Goal: Task Accomplishment & Management: Manage account settings

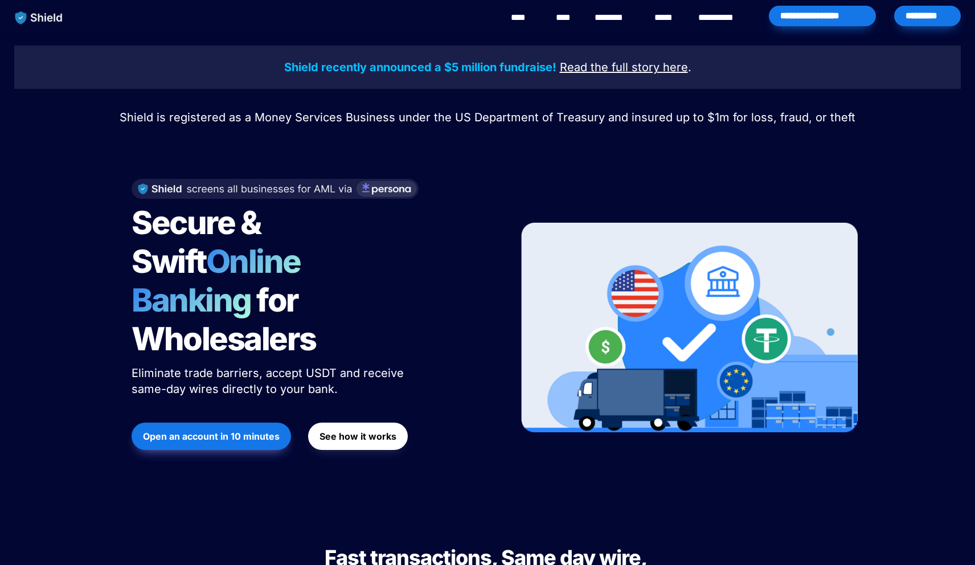
click at [934, 37] on div "Shield recently announced a $5 million fundraise! Read the full story here . Sh…" at bounding box center [487, 272] width 975 height 477
click at [928, 26] on div "*********" at bounding box center [927, 16] width 67 height 21
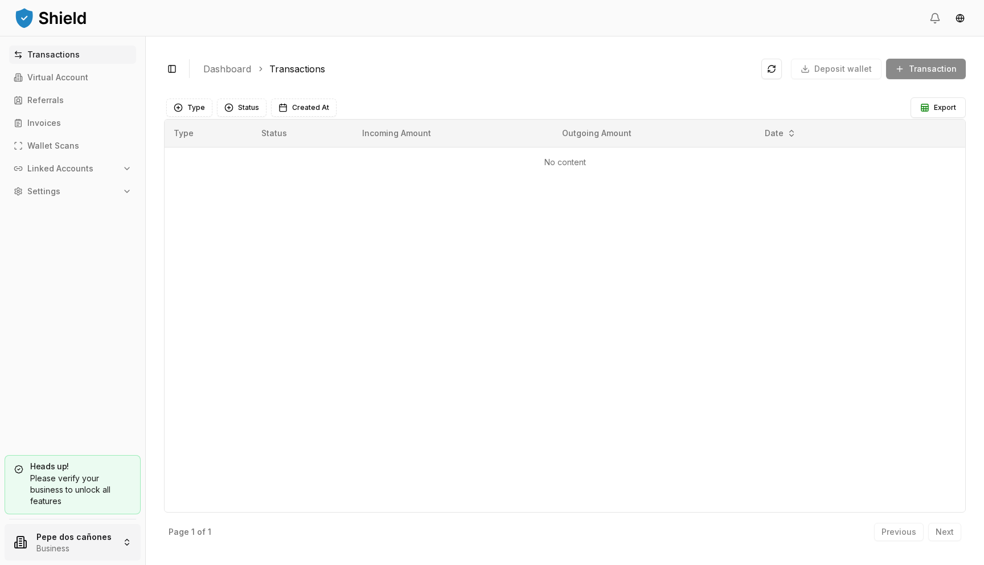
click at [62, 551] on html "Transactions Virtual Account Referrals Invoices Wallet Scans Linked Accounts Se…" at bounding box center [492, 282] width 984 height 565
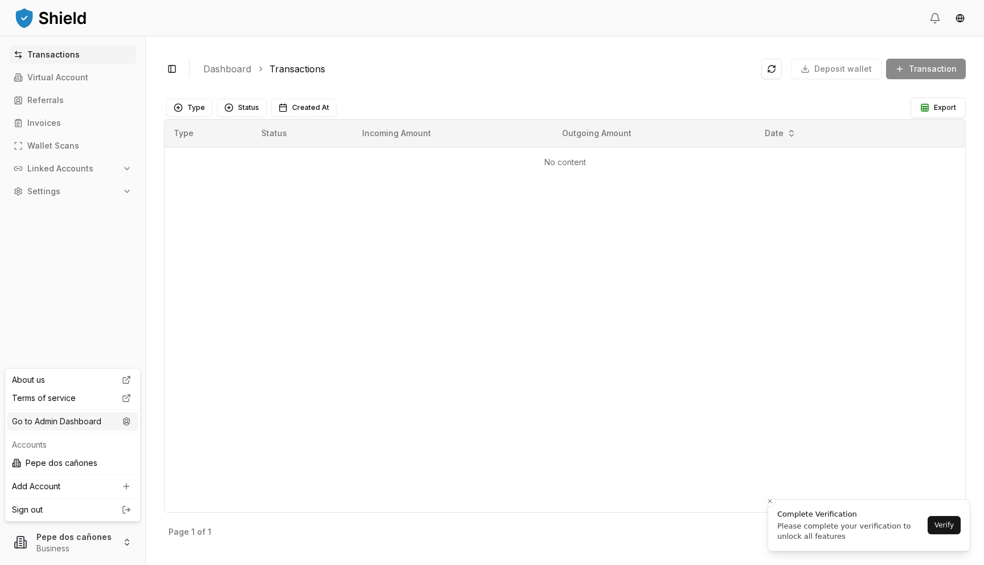
click at [103, 423] on div "Go to Admin Dashboard" at bounding box center [72, 421] width 130 height 18
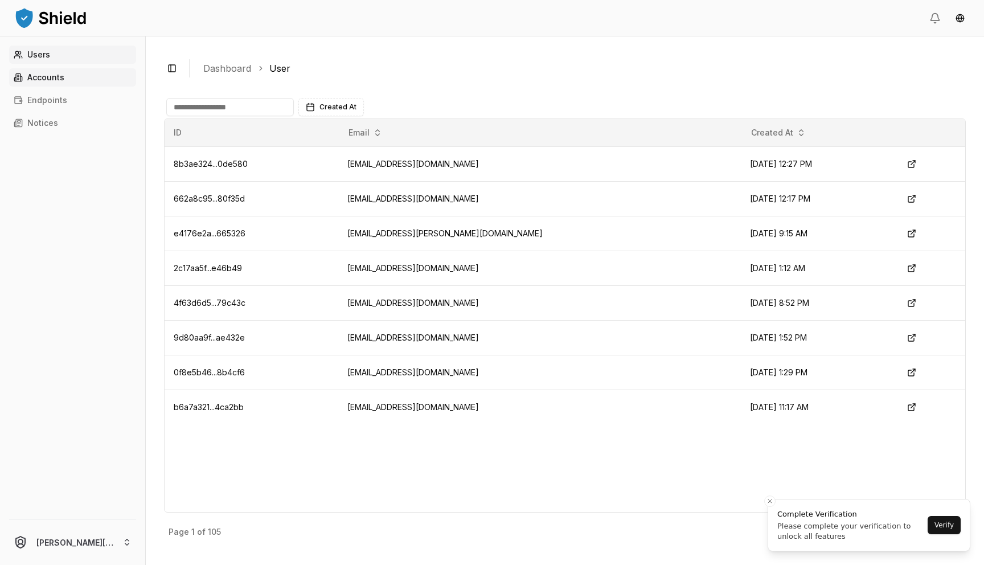
click at [90, 83] on link "Accounts" at bounding box center [72, 77] width 127 height 18
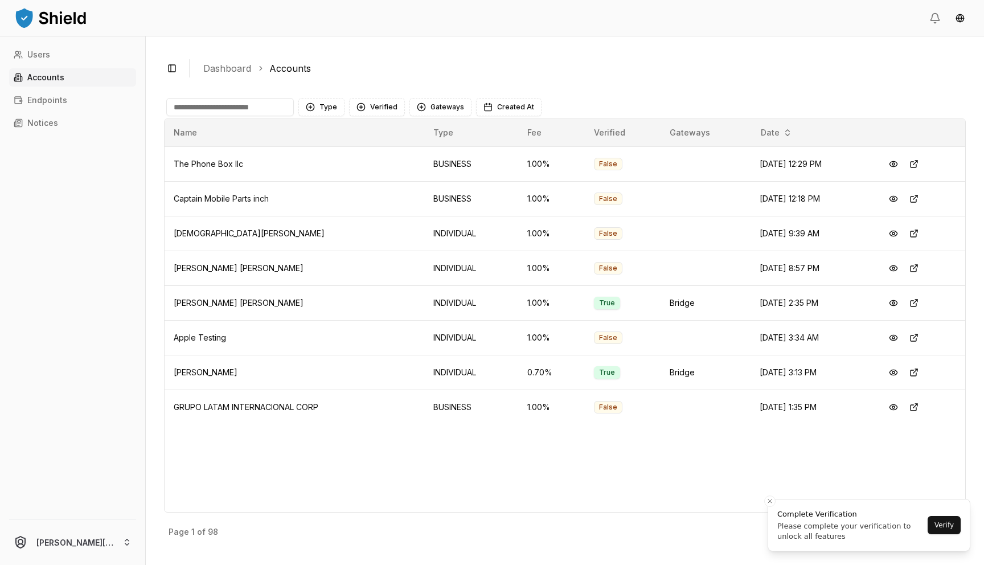
click at [261, 110] on input at bounding box center [230, 107] width 128 height 18
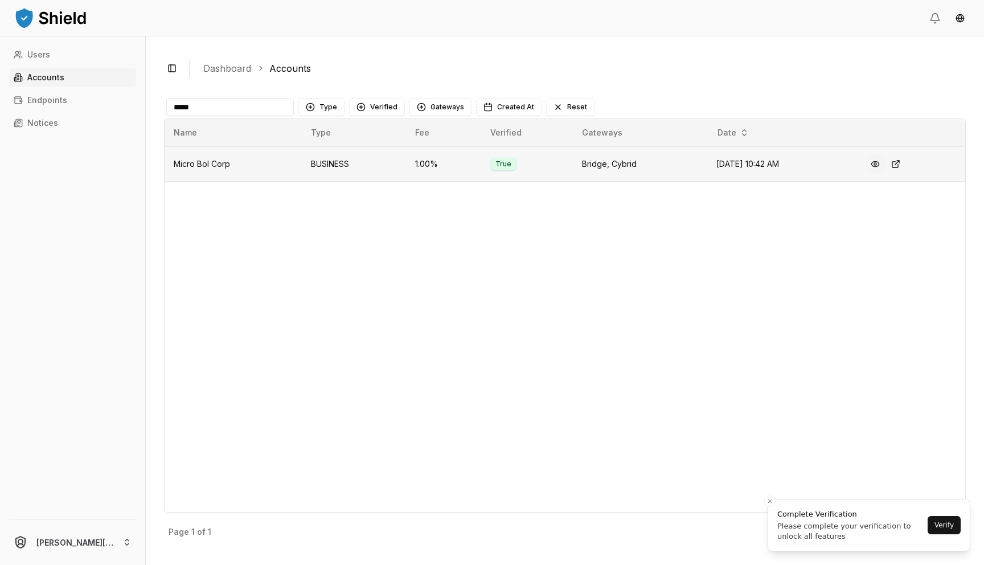
type input "*****"
click at [884, 165] on button at bounding box center [875, 164] width 21 height 21
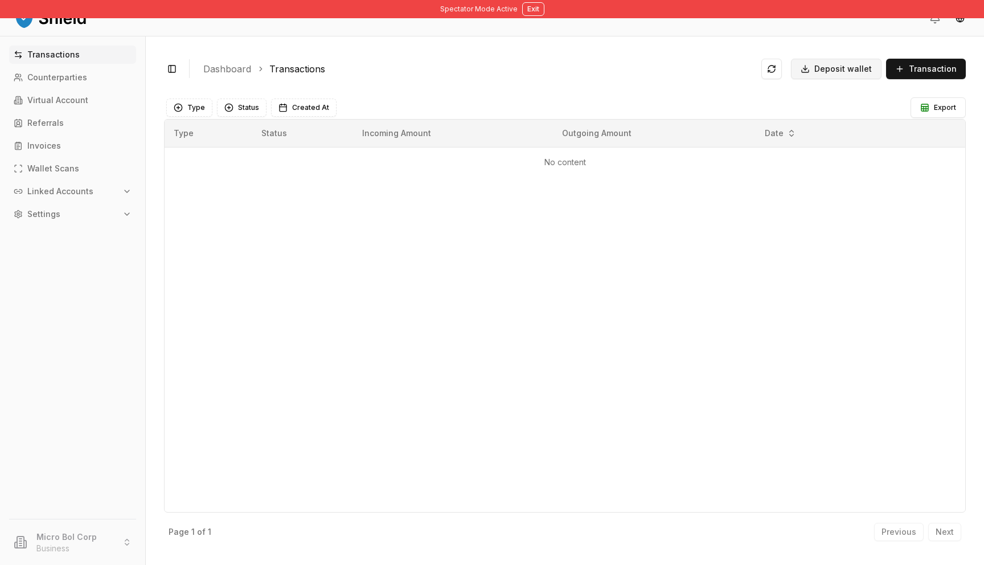
click at [849, 74] on button "Deposit wallet" at bounding box center [836, 69] width 91 height 21
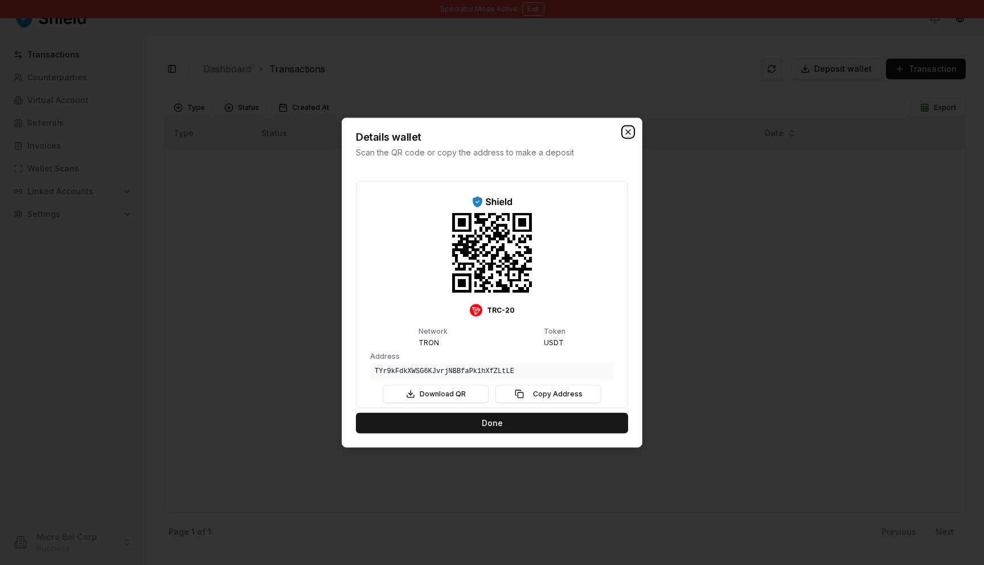
click at [628, 130] on icon "button" at bounding box center [628, 132] width 9 height 9
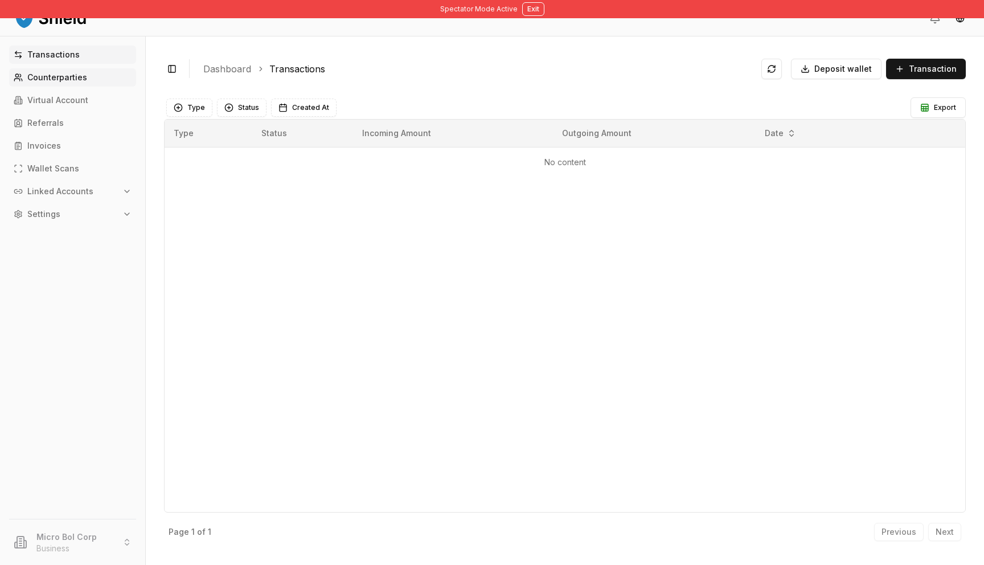
click at [69, 77] on p "Counterparties" at bounding box center [57, 77] width 60 height 8
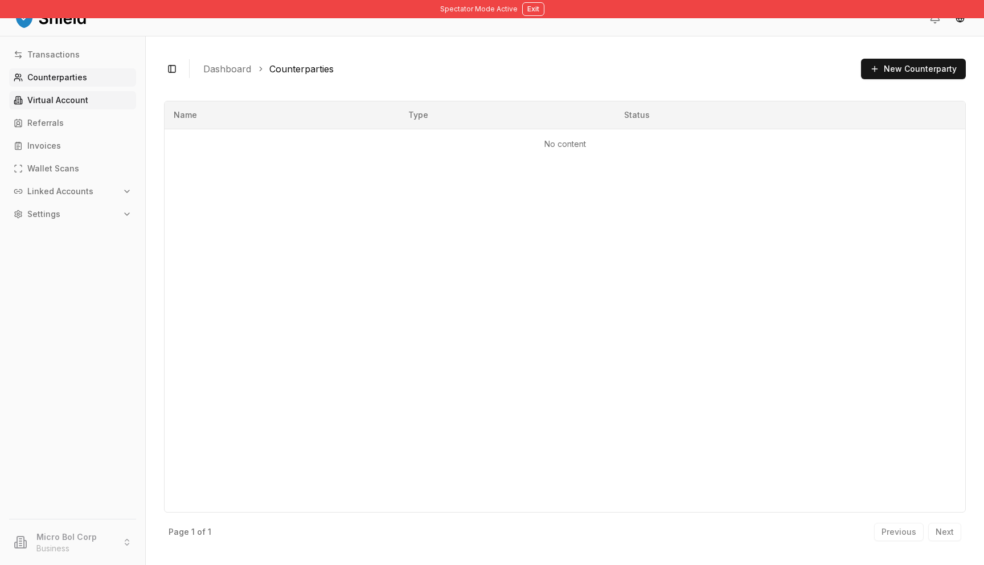
click at [52, 101] on p "Virtual Account" at bounding box center [57, 100] width 61 height 8
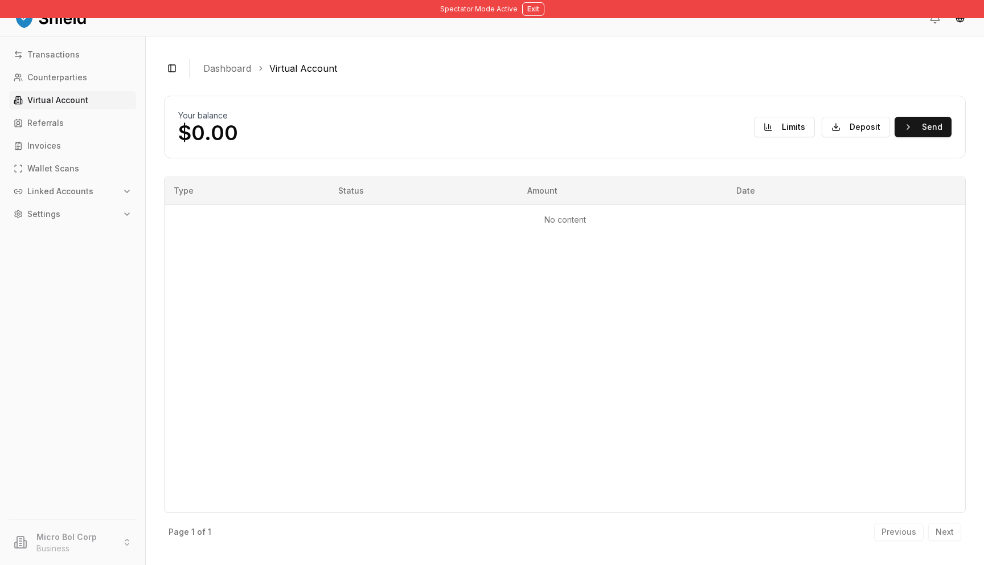
click at [101, 92] on link "Virtual Account" at bounding box center [72, 100] width 127 height 18
click at [850, 123] on button "Deposit" at bounding box center [856, 127] width 68 height 21
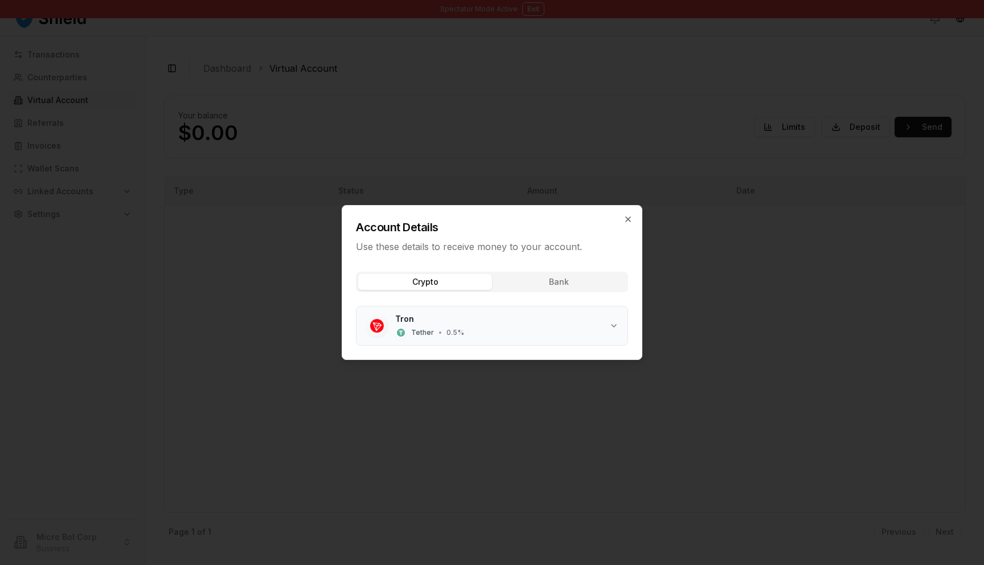
click at [444, 321] on div "Tron Tether • 0.5 %" at bounding box center [502, 325] width 214 height 25
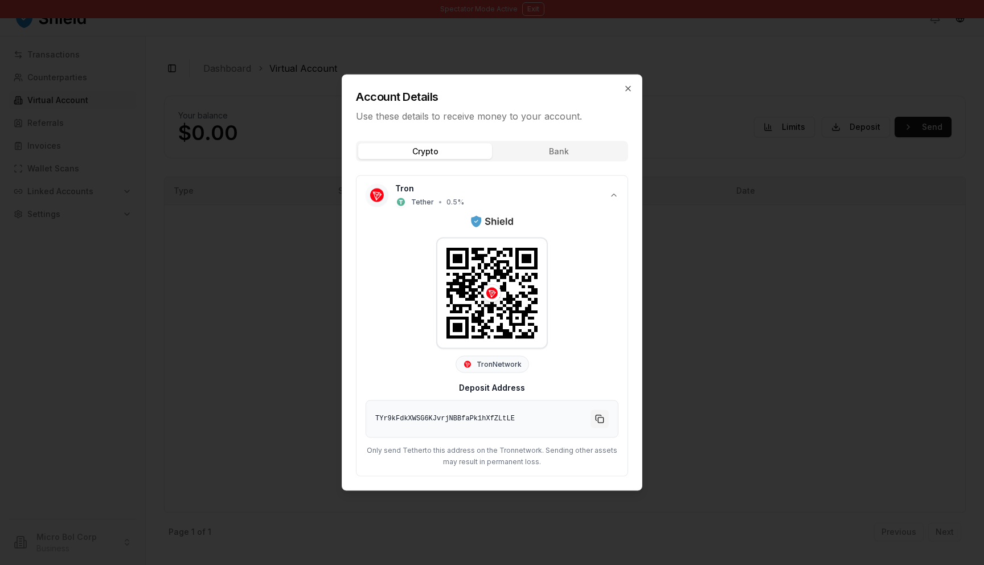
click at [604, 419] on button "Copy to clipboard" at bounding box center [600, 419] width 18 height 18
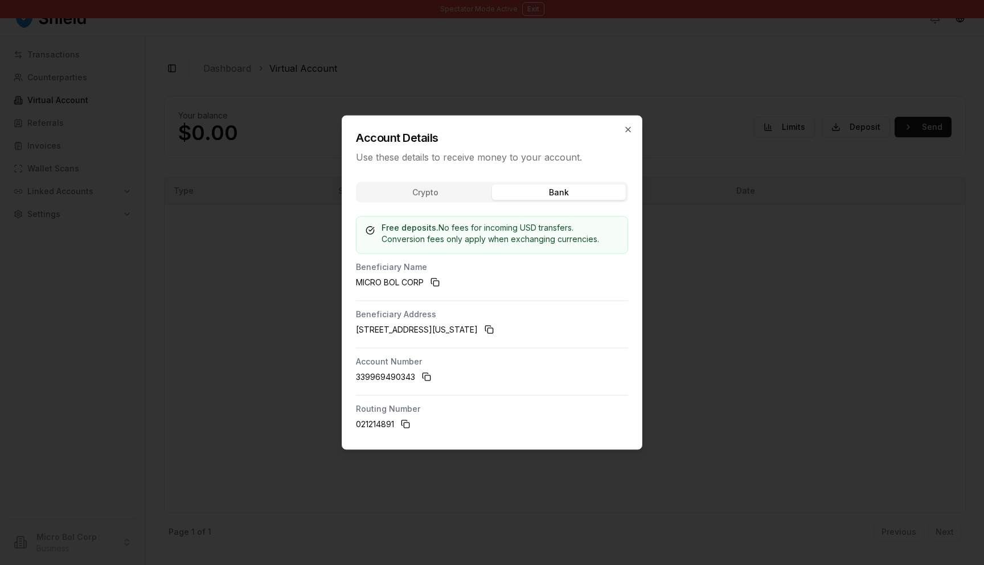
click at [574, 156] on div "Account Details Use these details to receive money to your account. Crypto Bank…" at bounding box center [492, 283] width 301 height 334
click at [436, 201] on div "Crypto Bank" at bounding box center [492, 192] width 272 height 21
click at [433, 195] on body "Spectator Mode Active Exit Transactions Counterparties Virtual Account Referral…" at bounding box center [492, 282] width 984 height 565
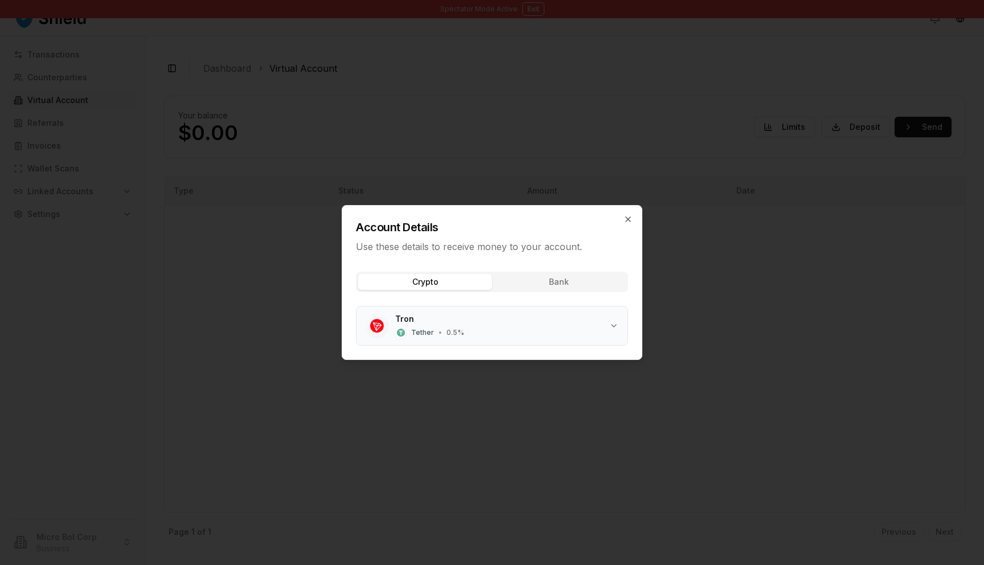
click at [437, 321] on div "Tron Tether • 0.5 %" at bounding box center [502, 325] width 214 height 25
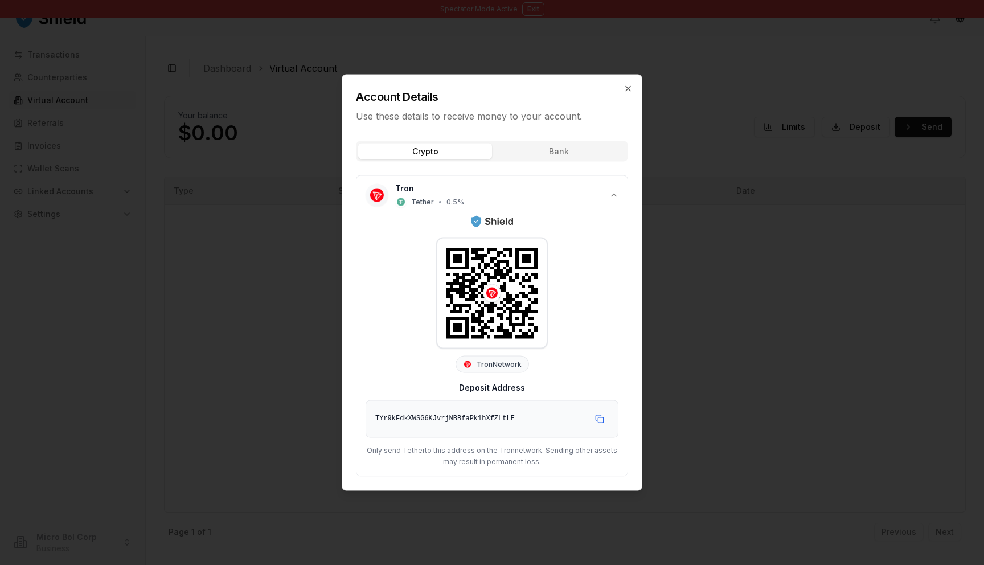
click at [490, 284] on div at bounding box center [492, 293] width 18 height 18
click at [602, 415] on button "Copy to clipboard" at bounding box center [600, 419] width 18 height 18
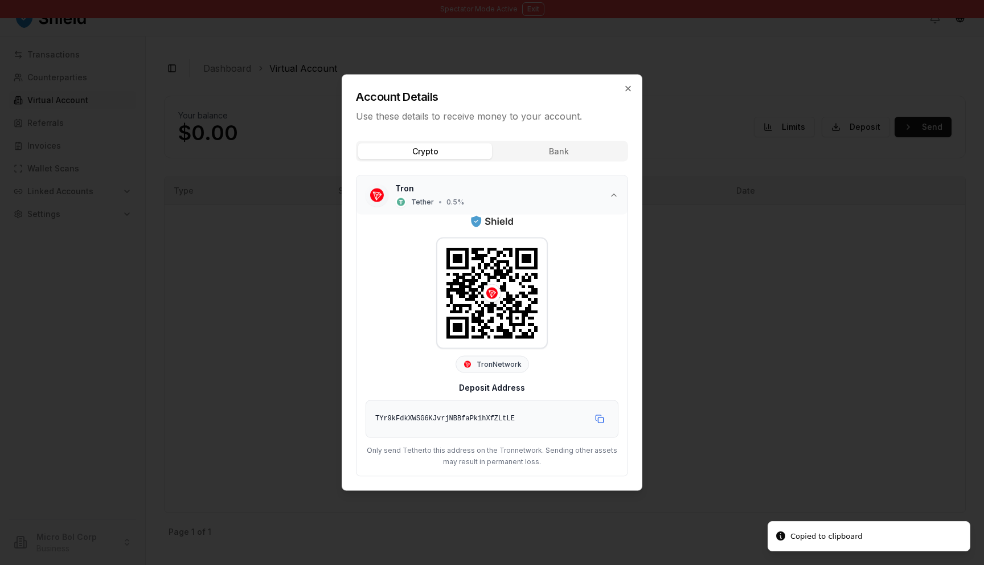
click at [610, 197] on icon "button" at bounding box center [614, 195] width 9 height 9
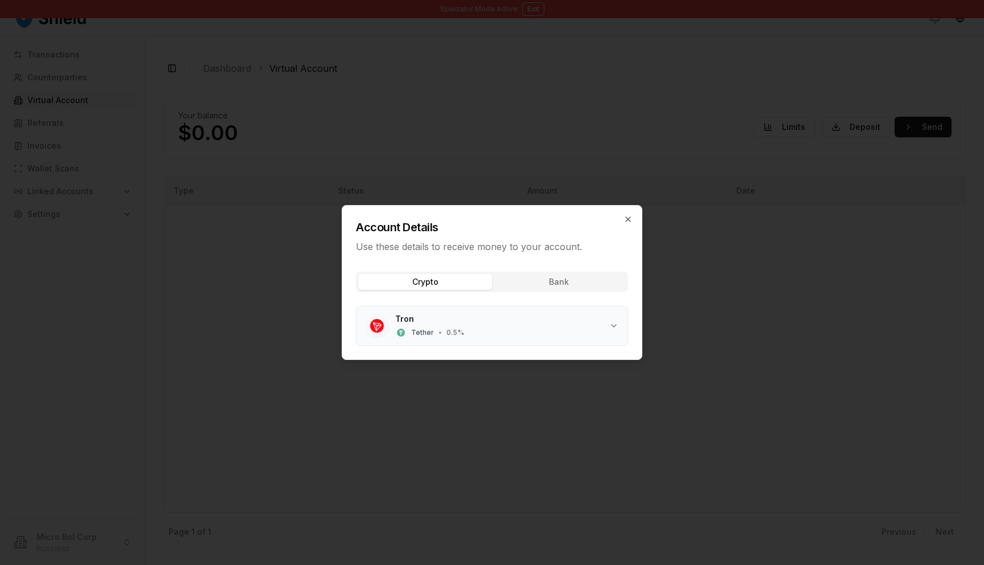
click at [612, 322] on icon "button" at bounding box center [614, 325] width 9 height 9
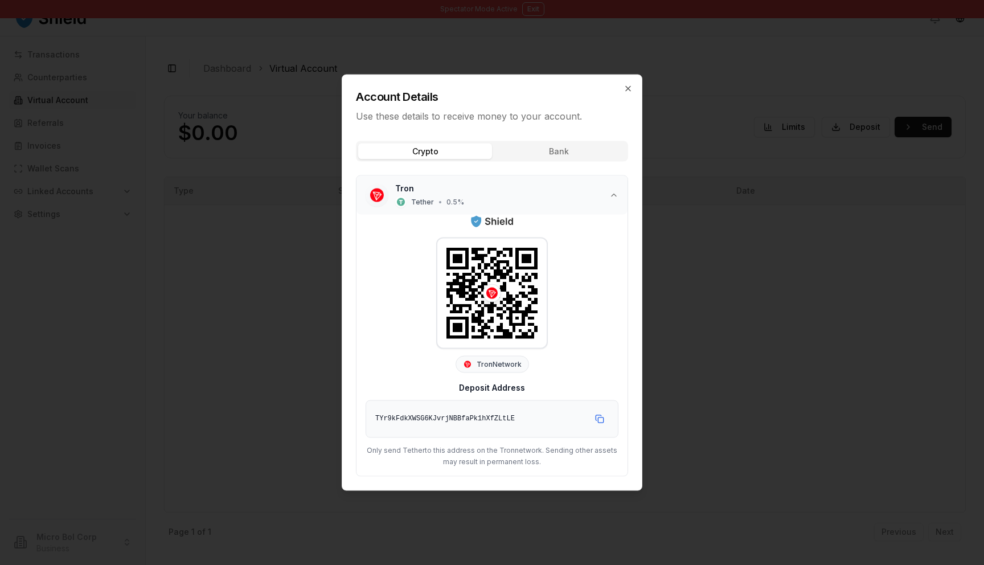
click at [613, 202] on button "Tron Tether • 0.5 %" at bounding box center [492, 195] width 271 height 39
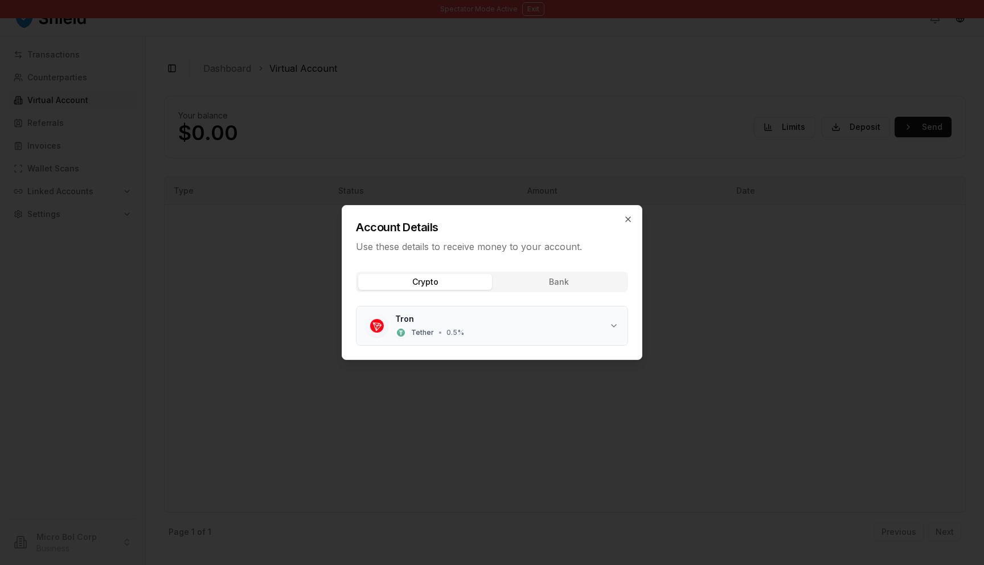
click at [574, 334] on div "Tron Tether • 0.5 %" at bounding box center [502, 325] width 214 height 25
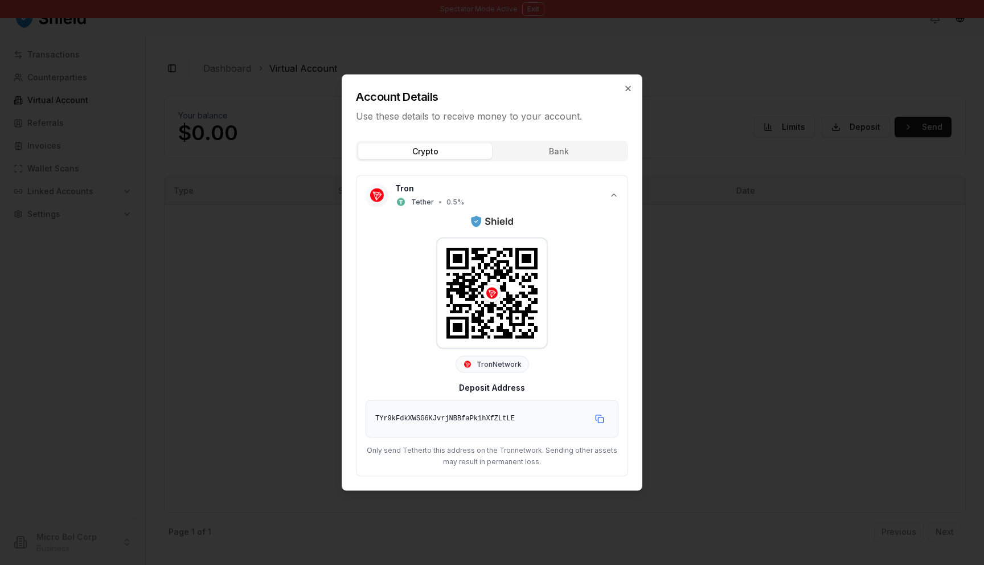
click at [499, 313] on div at bounding box center [491, 293] width 109 height 109
click at [602, 419] on button "Copy to clipboard" at bounding box center [600, 419] width 18 height 18
click at [628, 91] on icon "button" at bounding box center [628, 88] width 9 height 9
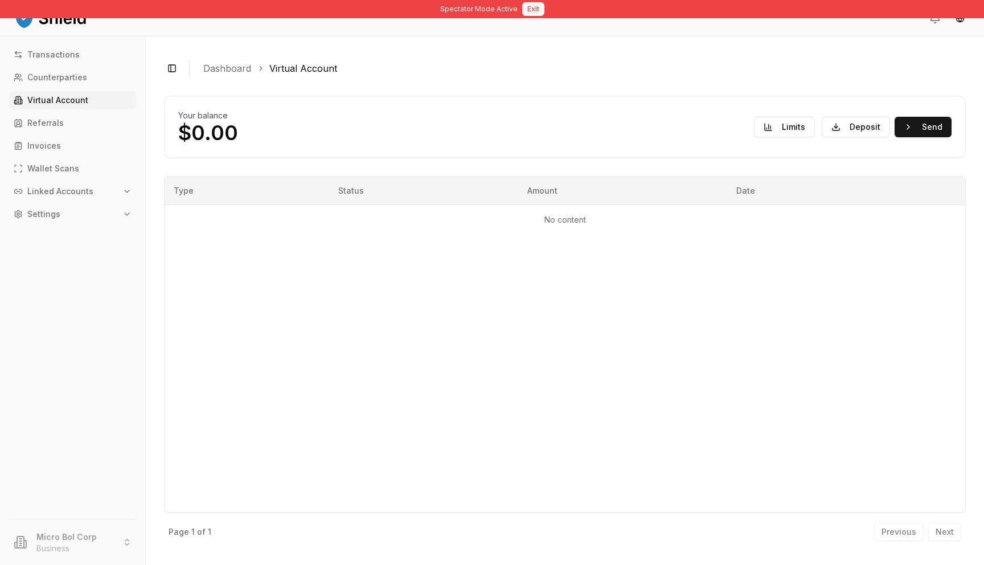
click at [532, 9] on button "Exit" at bounding box center [533, 9] width 22 height 14
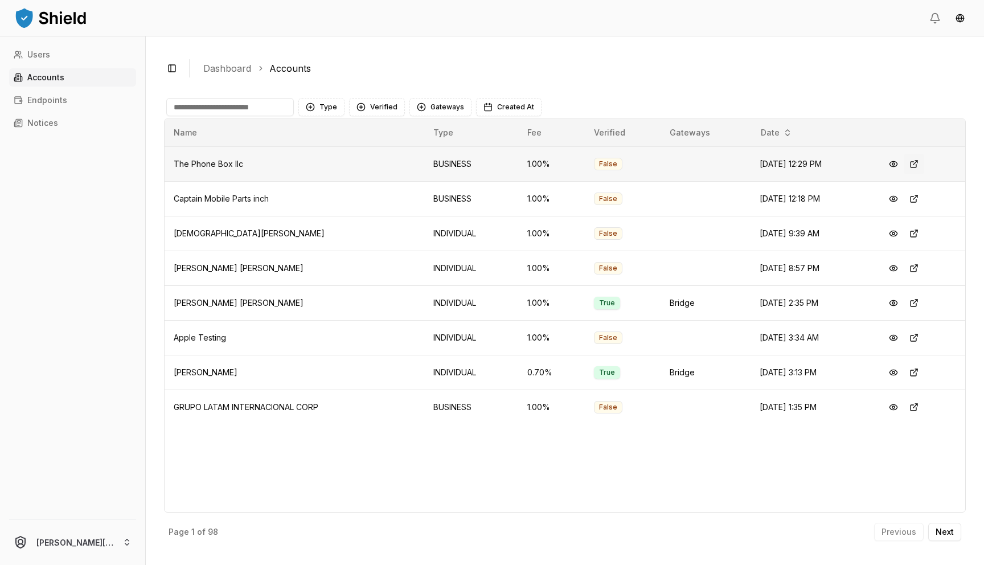
click at [918, 161] on button at bounding box center [914, 164] width 21 height 21
click at [919, 202] on button at bounding box center [914, 199] width 21 height 21
click at [952, 544] on div "Page 1 of 98 Previous Next" at bounding box center [565, 530] width 802 height 34
click at [943, 534] on p "Next" at bounding box center [945, 532] width 18 height 8
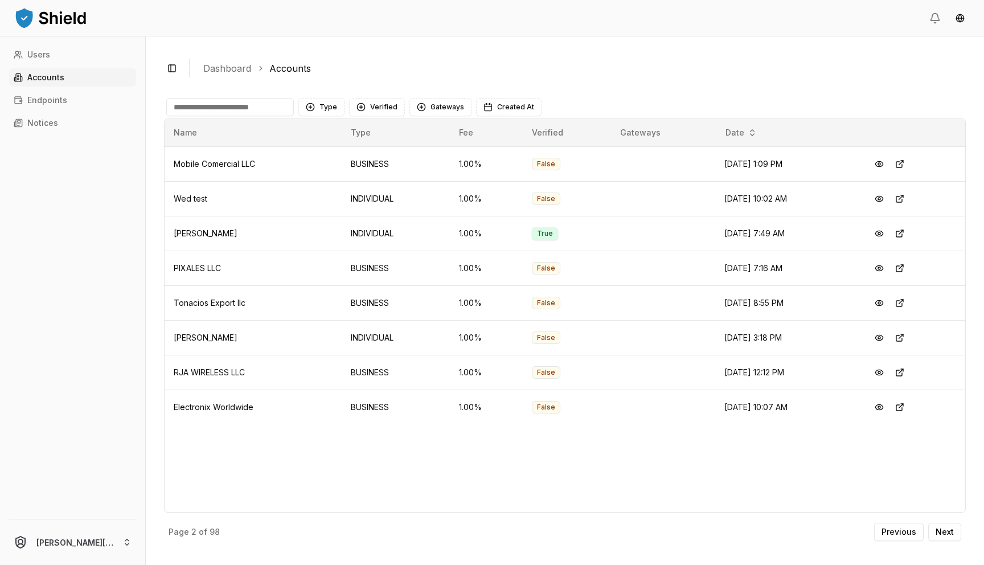
click at [208, 116] on div "Type Verified Gateways Created At" at bounding box center [565, 107] width 802 height 23
click at [208, 112] on input at bounding box center [230, 107] width 128 height 18
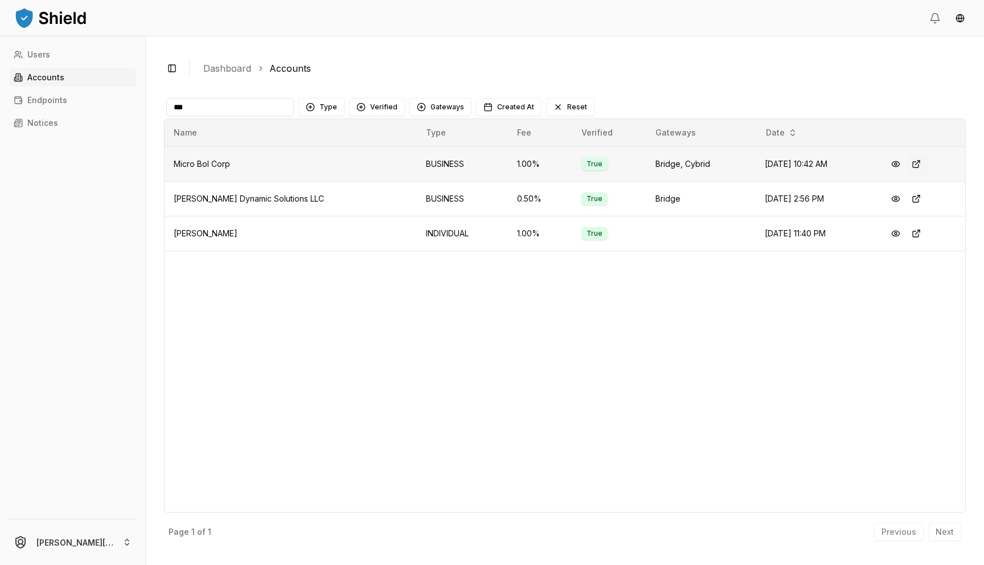
type input "***"
click at [912, 166] on button at bounding box center [916, 164] width 21 height 21
click at [899, 163] on button at bounding box center [896, 164] width 21 height 21
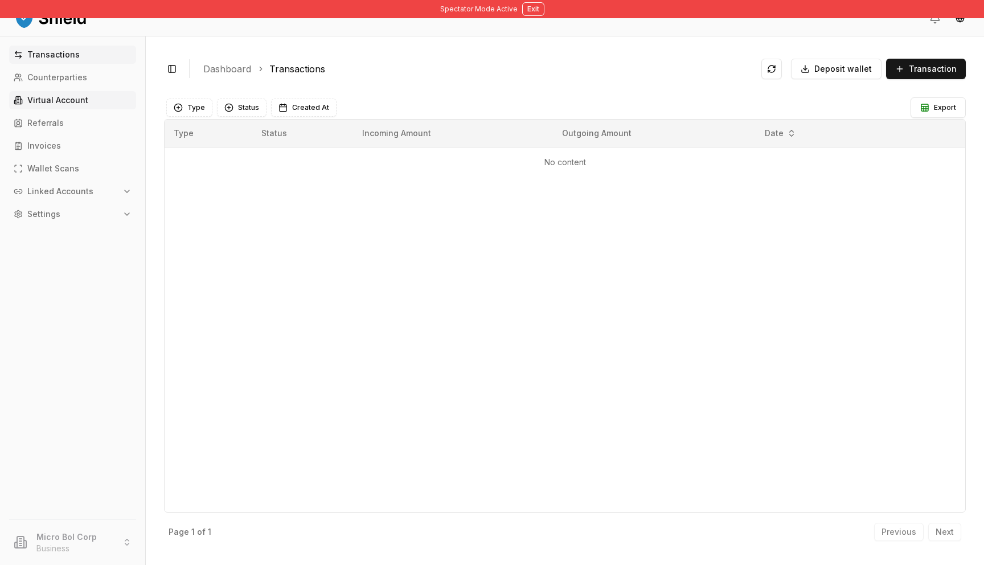
click at [71, 103] on p "Virtual Account" at bounding box center [57, 100] width 61 height 8
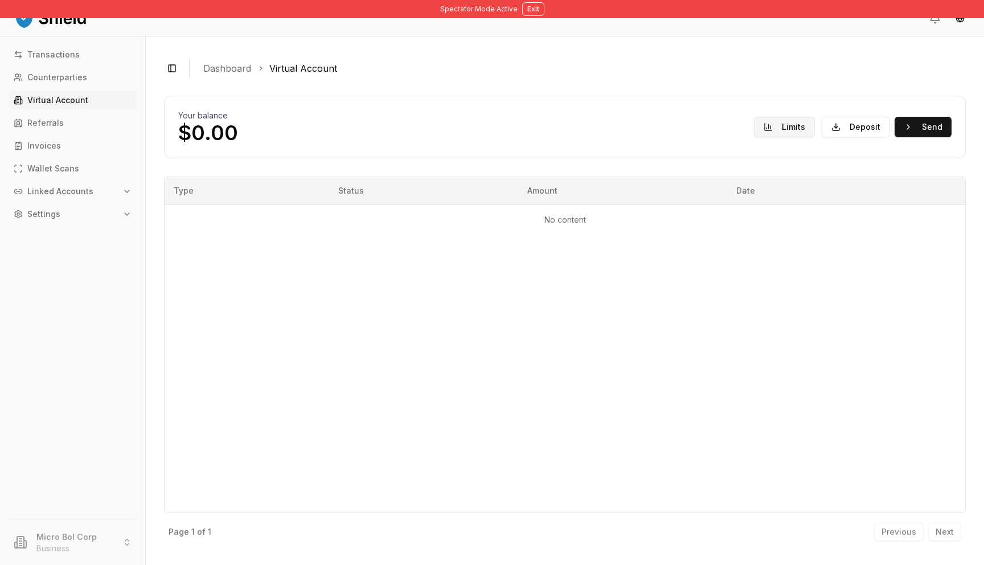
click at [794, 134] on button "Limits" at bounding box center [784, 127] width 61 height 21
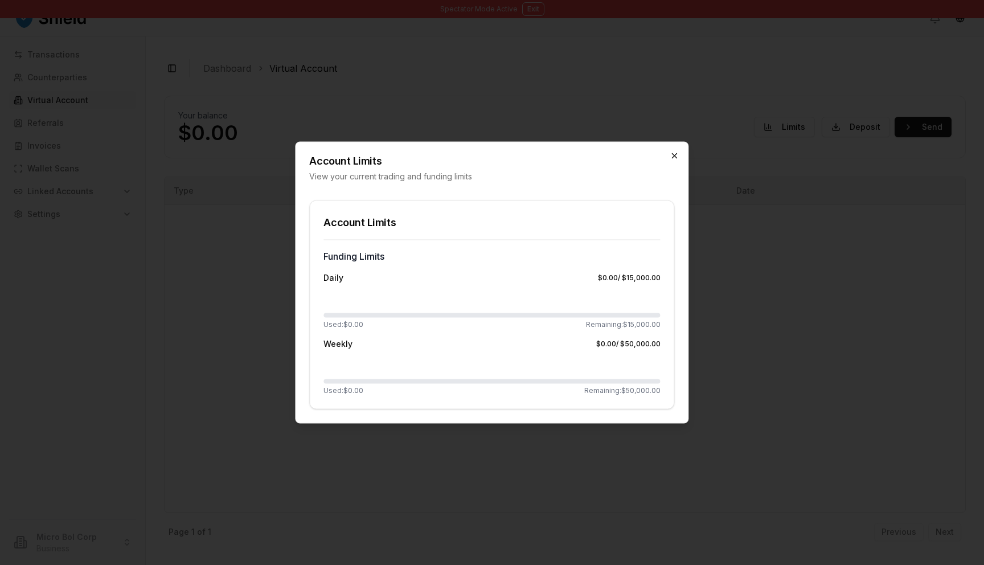
click at [674, 160] on icon "button" at bounding box center [674, 156] width 9 height 9
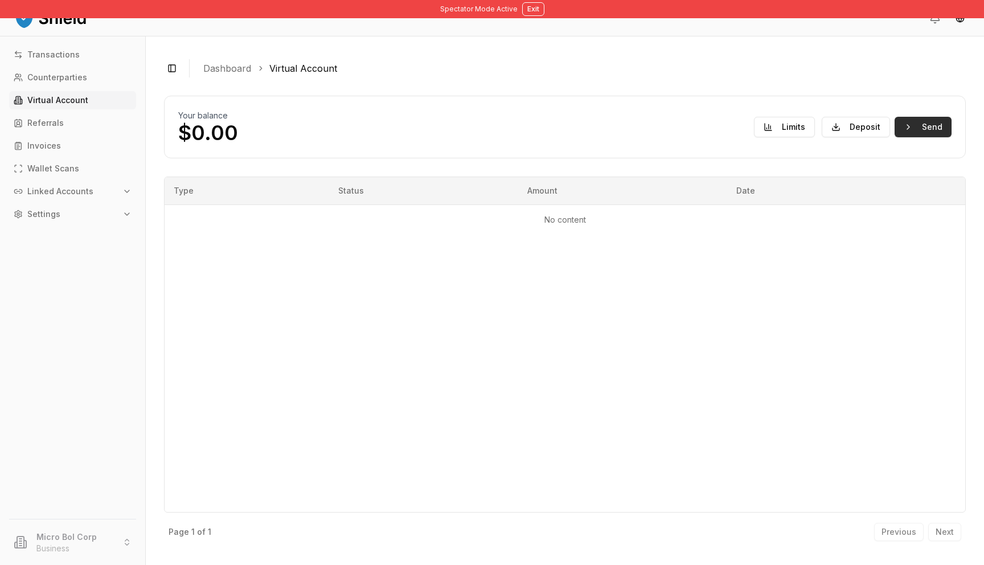
click at [909, 122] on button "Send" at bounding box center [923, 127] width 57 height 21
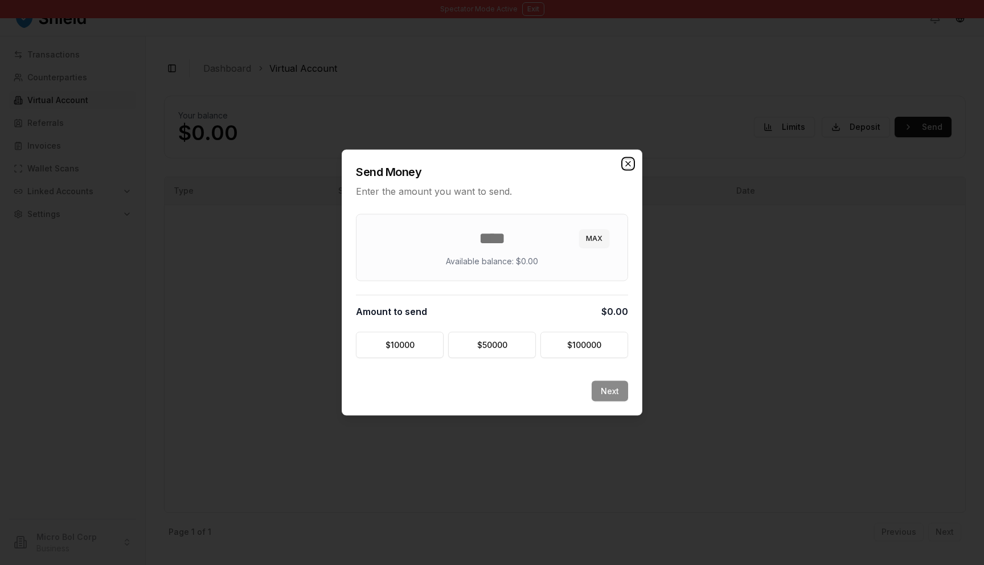
click at [628, 165] on icon "button" at bounding box center [628, 164] width 9 height 9
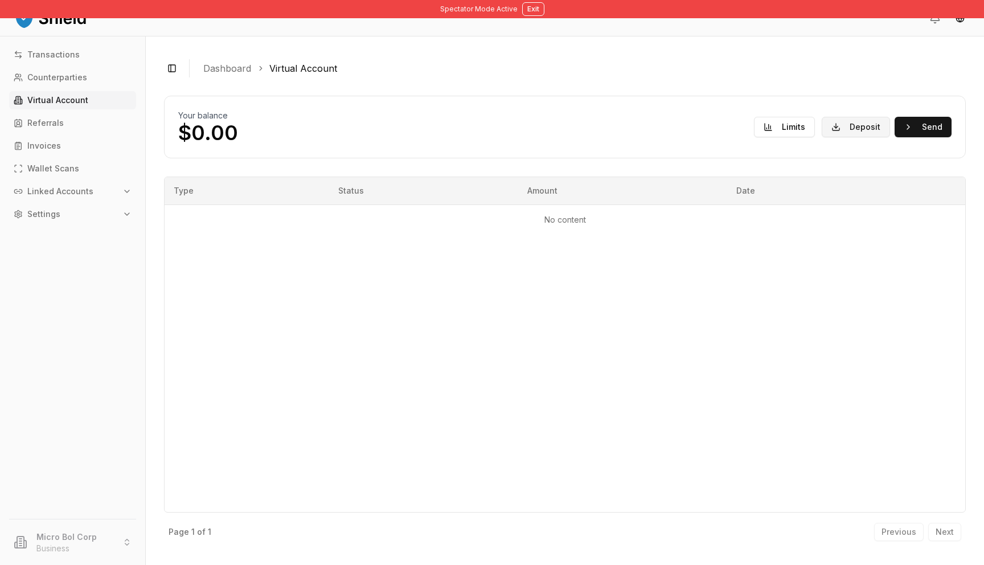
click at [869, 129] on button "Deposit" at bounding box center [856, 127] width 68 height 21
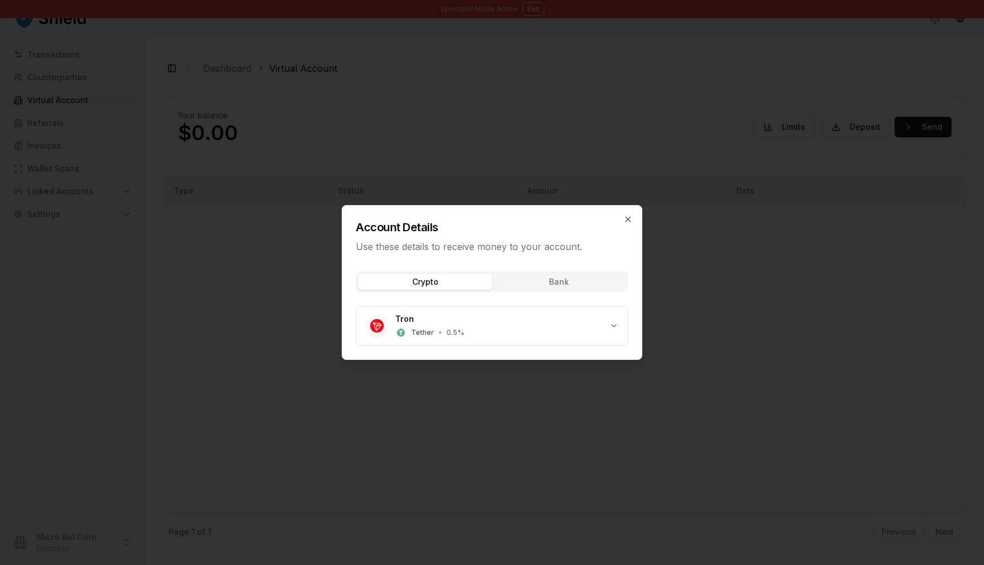
click at [633, 218] on div "Account Details Use these details to receive money to your account." at bounding box center [492, 230] width 300 height 48
click at [629, 218] on icon "button" at bounding box center [628, 219] width 5 height 5
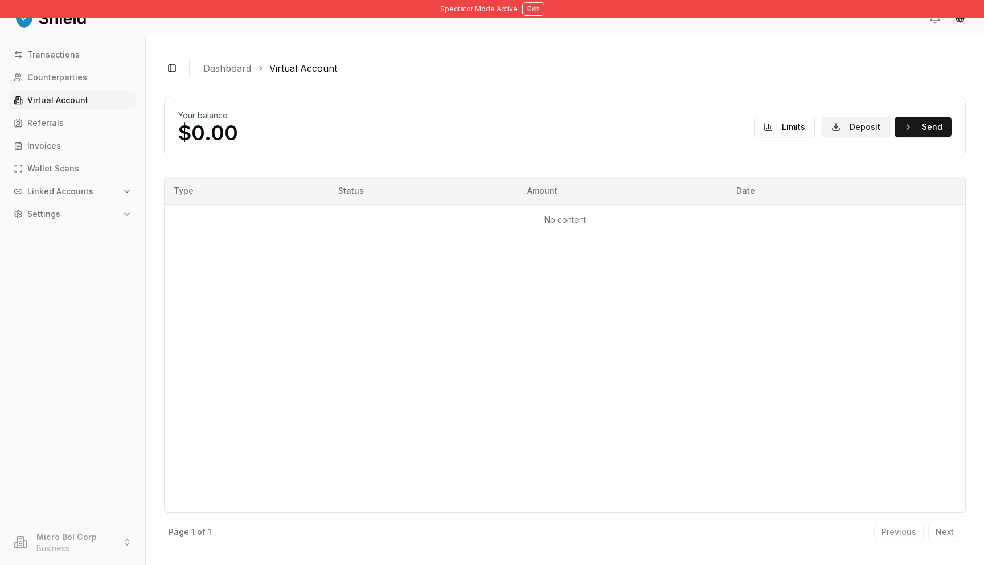
click at [873, 129] on button "Deposit" at bounding box center [856, 127] width 68 height 21
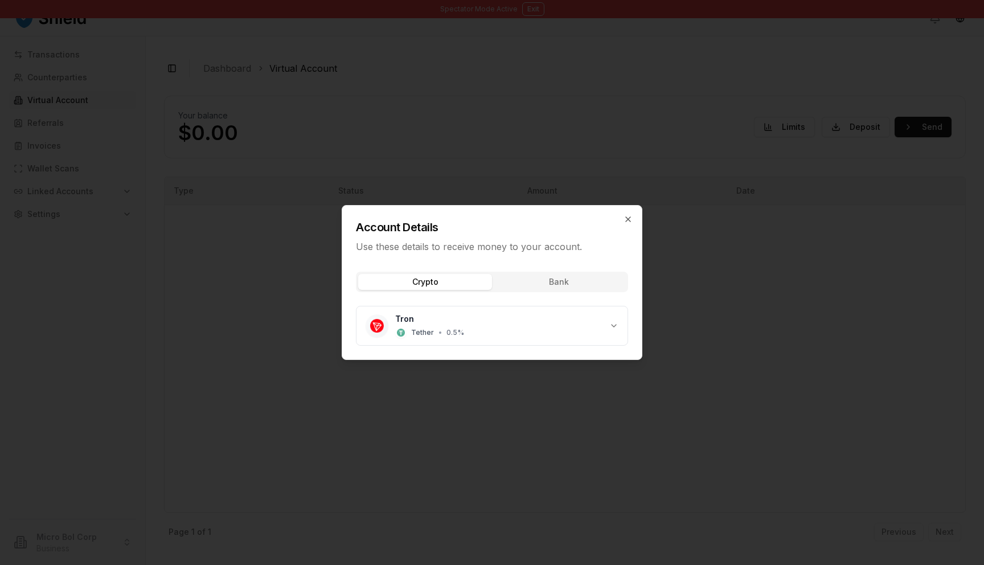
click at [524, 294] on div "Crypto Bank Tron Tether • 0.5 %" at bounding box center [492, 311] width 300 height 97
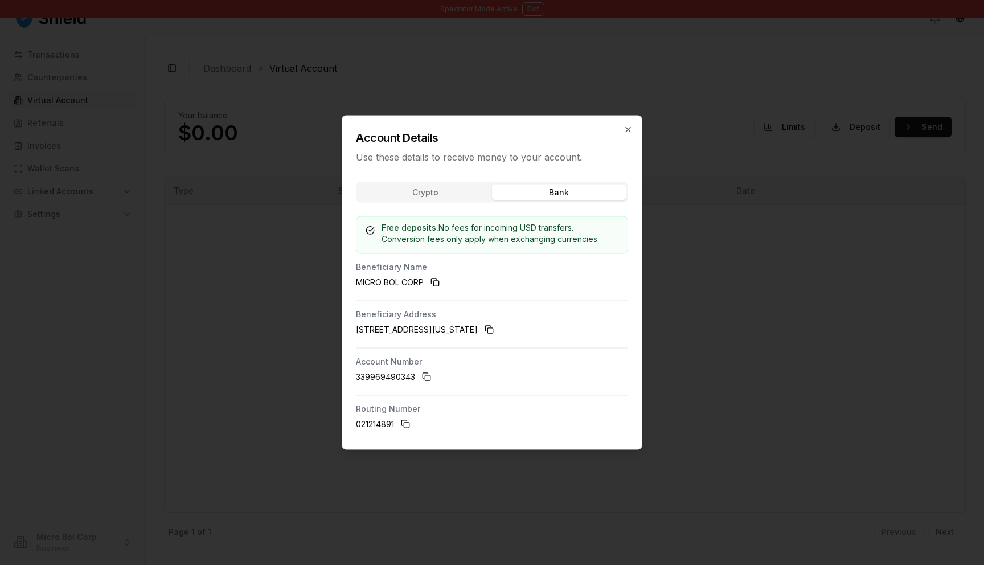
click at [525, 285] on div "Crypto Bank Free deposits. No fees for incoming USD transfers. Conversion fees …" at bounding box center [492, 311] width 300 height 276
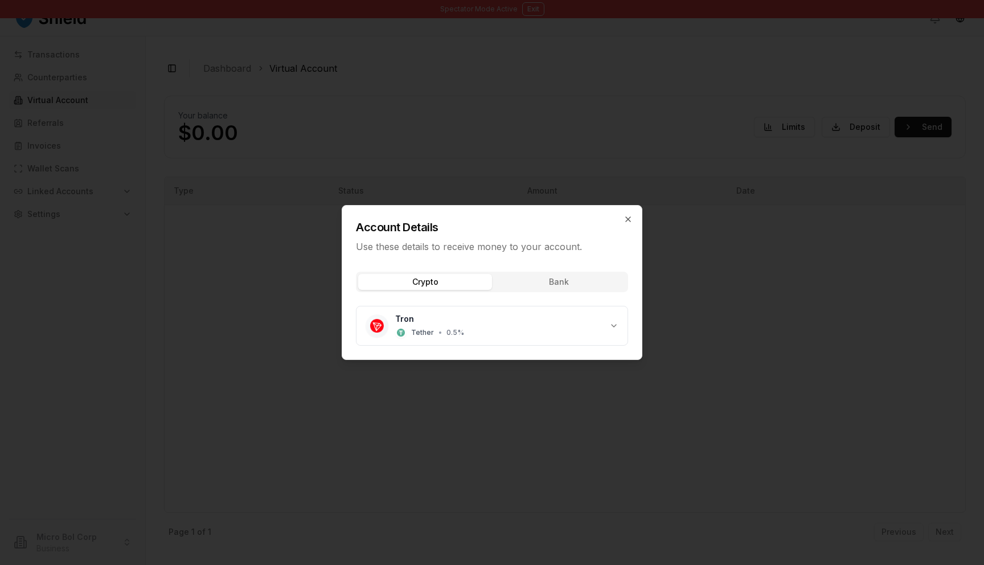
click at [424, 184] on body "Spectator Mode Active Exit Transactions Counterparties Virtual Account Referral…" at bounding box center [492, 282] width 984 height 565
click at [627, 219] on icon "button" at bounding box center [628, 219] width 5 height 5
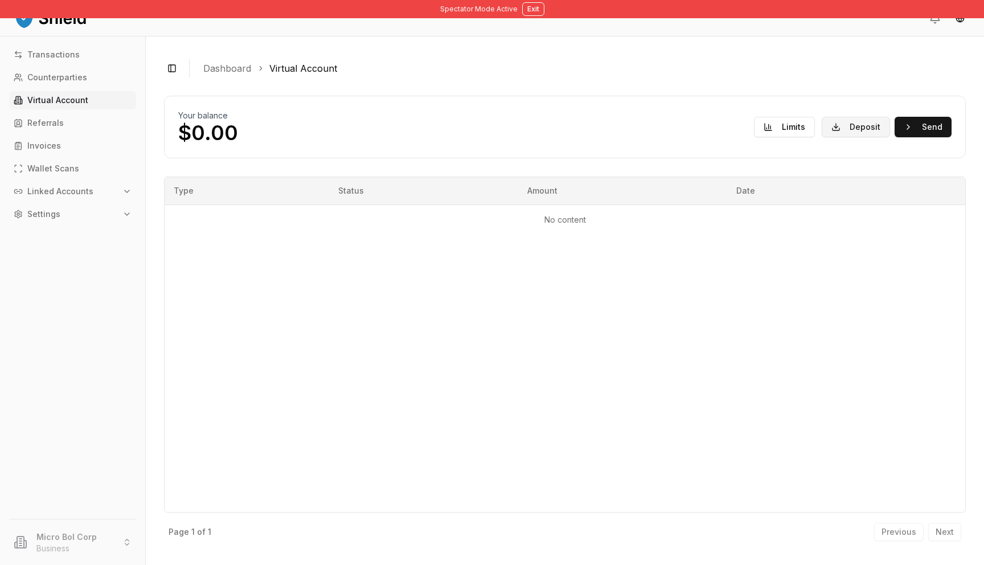
click at [851, 125] on button "Deposit" at bounding box center [856, 127] width 68 height 21
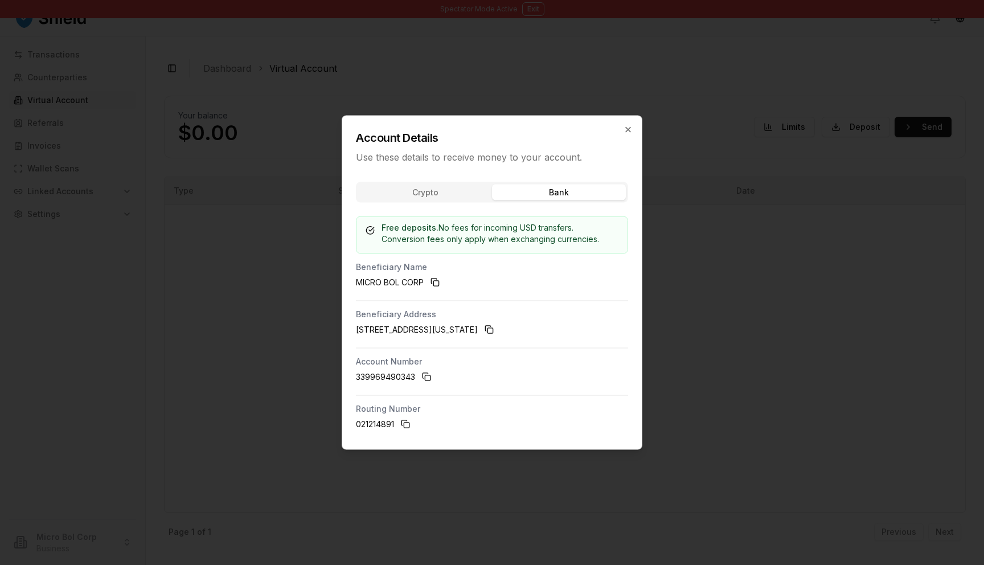
click at [509, 284] on div "Crypto Bank Free deposits. No fees for incoming USD transfers. Conversion fees …" at bounding box center [492, 311] width 300 height 276
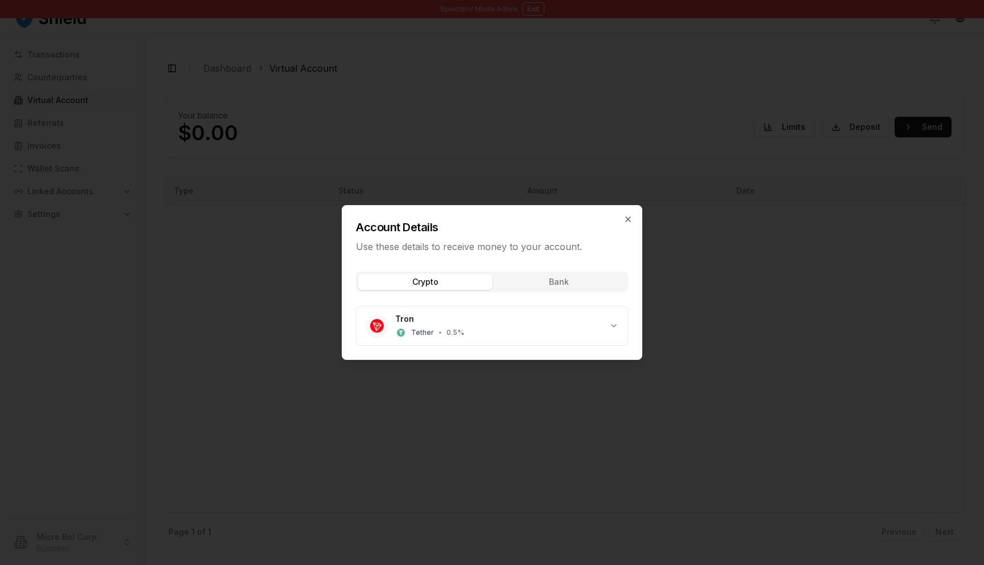
click at [440, 197] on body "Spectator Mode Active Exit Transactions Counterparties Virtual Account Referral…" at bounding box center [492, 282] width 984 height 565
click at [624, 219] on icon "button" at bounding box center [628, 219] width 9 height 9
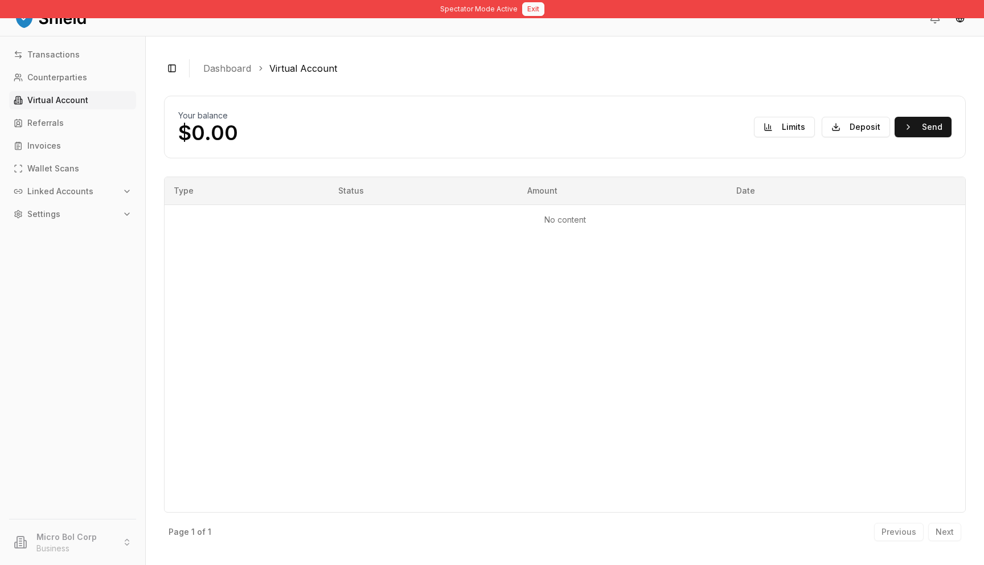
click at [531, 10] on button "Exit" at bounding box center [533, 9] width 22 height 14
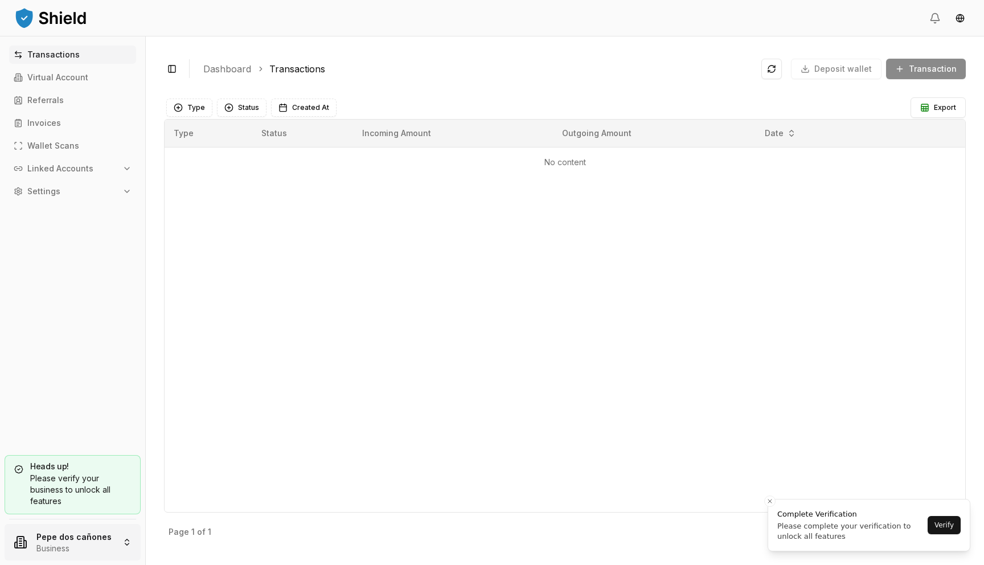
click at [114, 541] on html "Transactions Virtual Account Referrals Invoices Wallet Scans Linked Accounts Se…" at bounding box center [492, 282] width 984 height 565
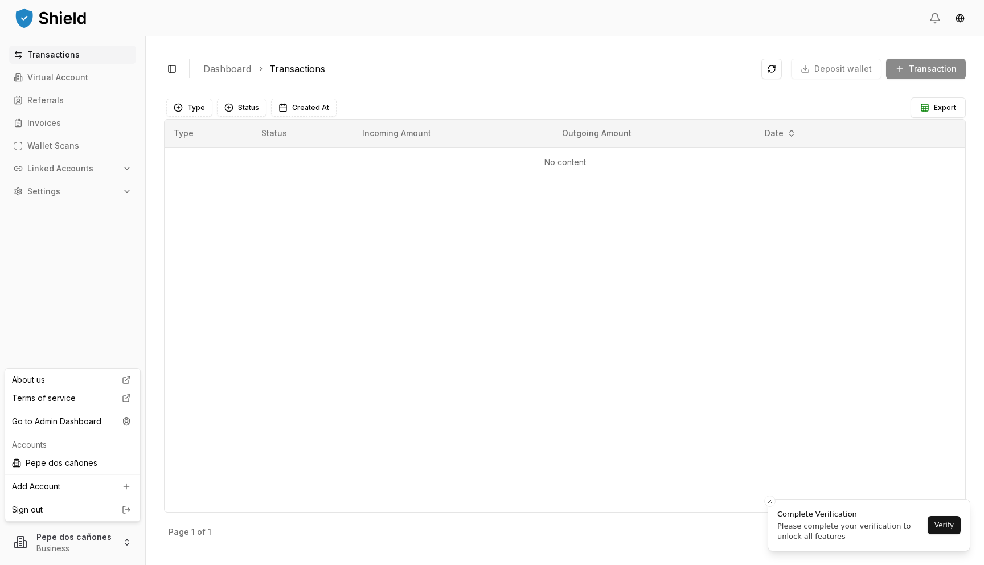
click at [101, 431] on div "About us Terms of service Go to Admin Dashboard Accounts Pepe dos cañones Add A…" at bounding box center [73, 445] width 136 height 154
click at [100, 420] on div "Go to Admin Dashboard" at bounding box center [72, 421] width 130 height 18
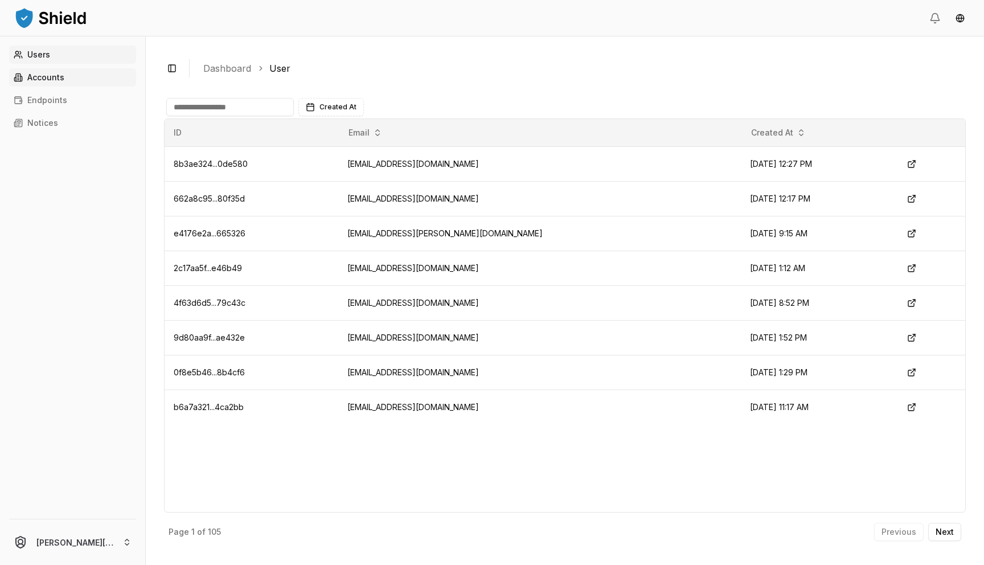
click at [91, 72] on link "Accounts" at bounding box center [72, 77] width 127 height 18
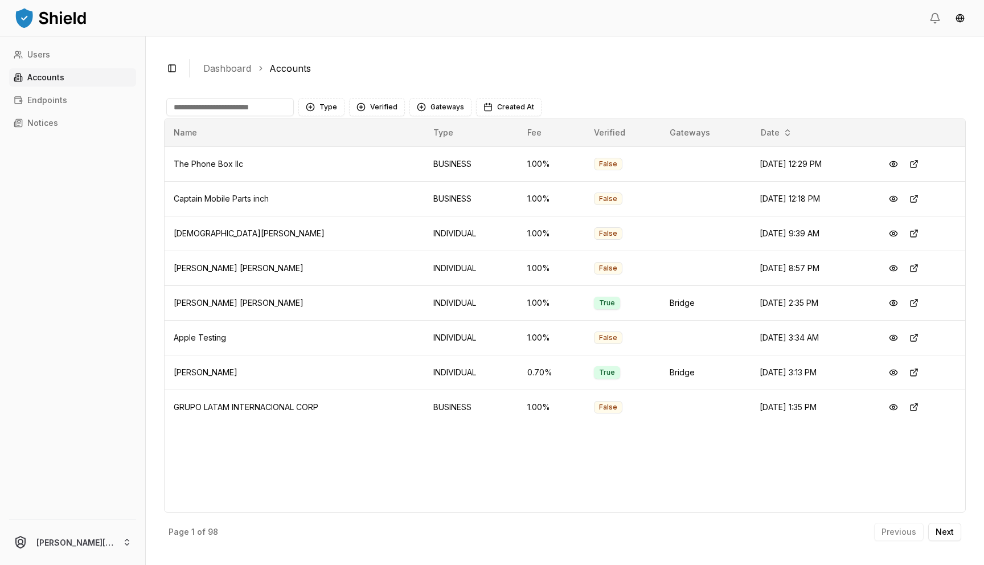
click at [212, 113] on input at bounding box center [230, 107] width 128 height 18
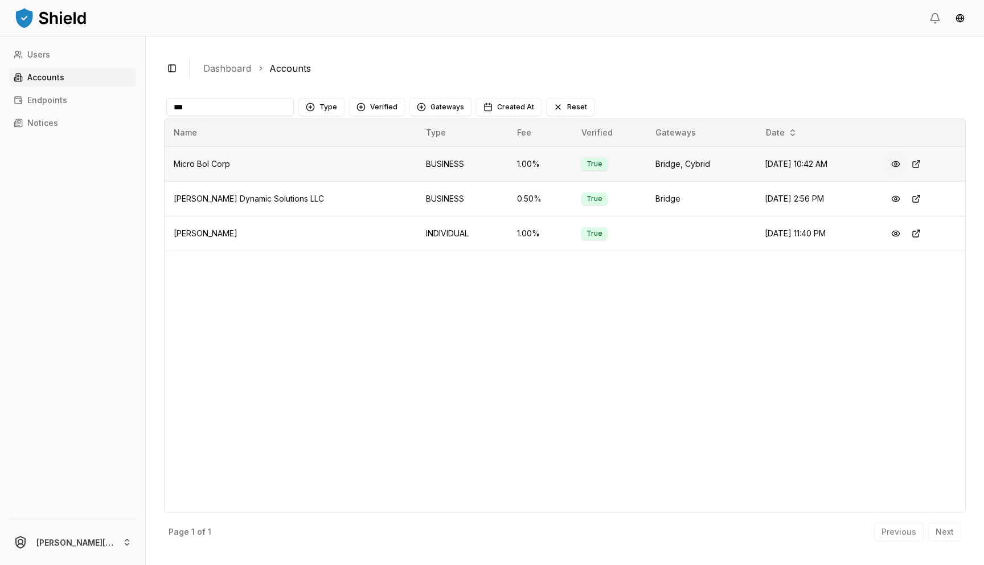
type input "***"
click at [894, 163] on button at bounding box center [896, 164] width 21 height 21
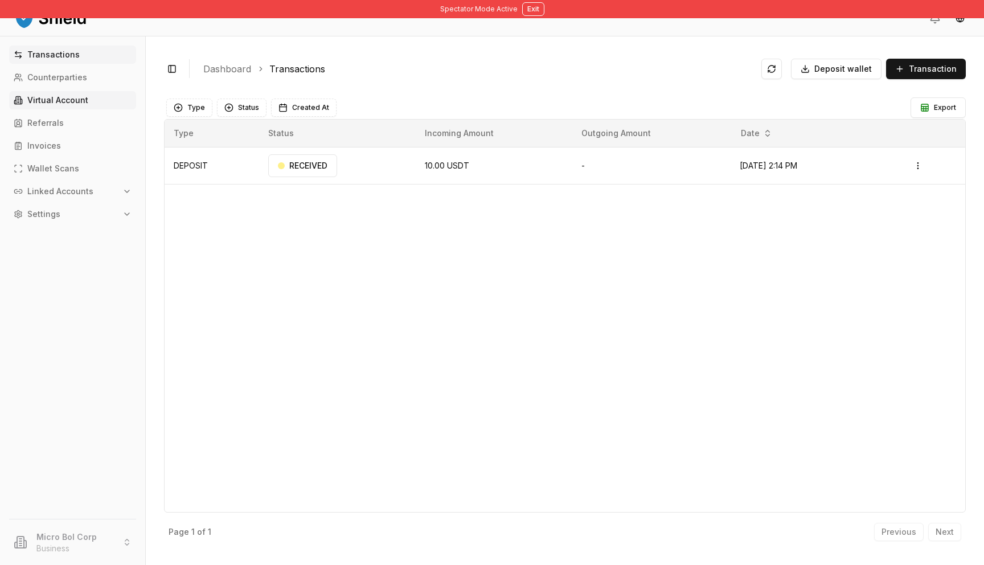
click at [97, 99] on link "Virtual Account" at bounding box center [72, 100] width 127 height 18
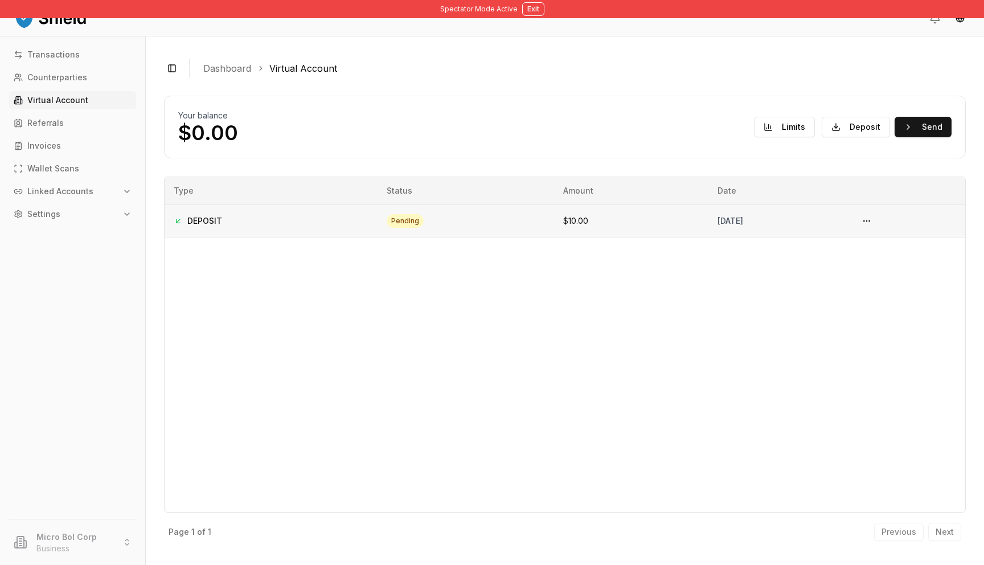
click at [242, 226] on div "DEPOSIT" at bounding box center [271, 220] width 195 height 11
click at [718, 215] on div "[DATE]" at bounding box center [779, 220] width 122 height 11
click at [918, 134] on button "Send" at bounding box center [923, 127] width 57 height 21
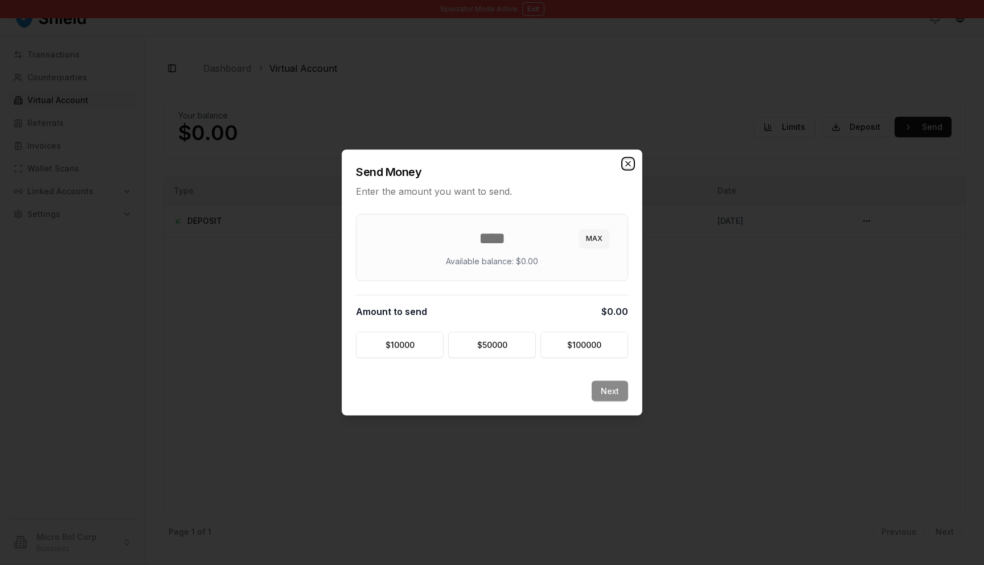
click at [631, 163] on icon "button" at bounding box center [628, 164] width 9 height 9
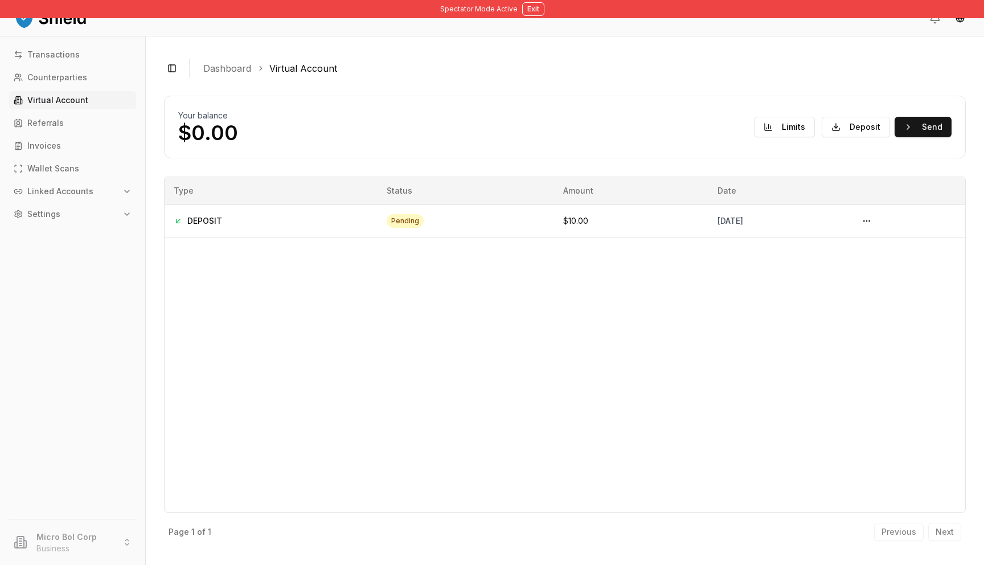
click at [31, 109] on link "Virtual Account" at bounding box center [72, 100] width 127 height 18
click at [36, 99] on p "Virtual Account" at bounding box center [57, 100] width 61 height 8
click at [186, 227] on td "DEPOSIT" at bounding box center [271, 221] width 213 height 32
drag, startPoint x: 186, startPoint y: 227, endPoint x: 273, endPoint y: 224, distance: 87.8
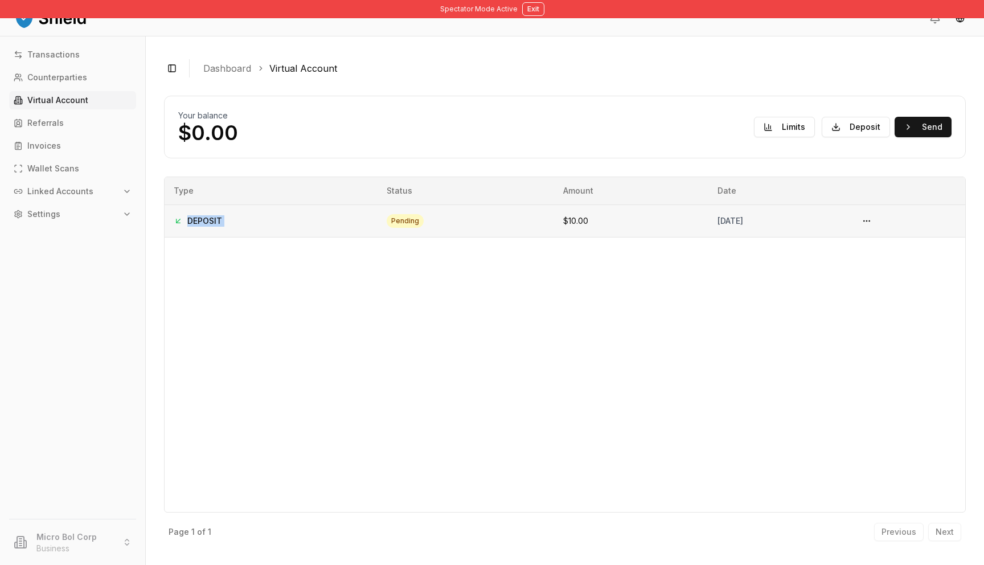
click at [191, 227] on td "DEPOSIT" at bounding box center [271, 221] width 213 height 32
click at [378, 224] on td "pending" at bounding box center [466, 221] width 177 height 32
click at [876, 222] on button at bounding box center [867, 221] width 18 height 18
click at [211, 205] on td "DEPOSIT" at bounding box center [271, 221] width 213 height 32
click at [314, 129] on div "Your balance $0.00 Limits Deposit Send" at bounding box center [565, 127] width 774 height 34
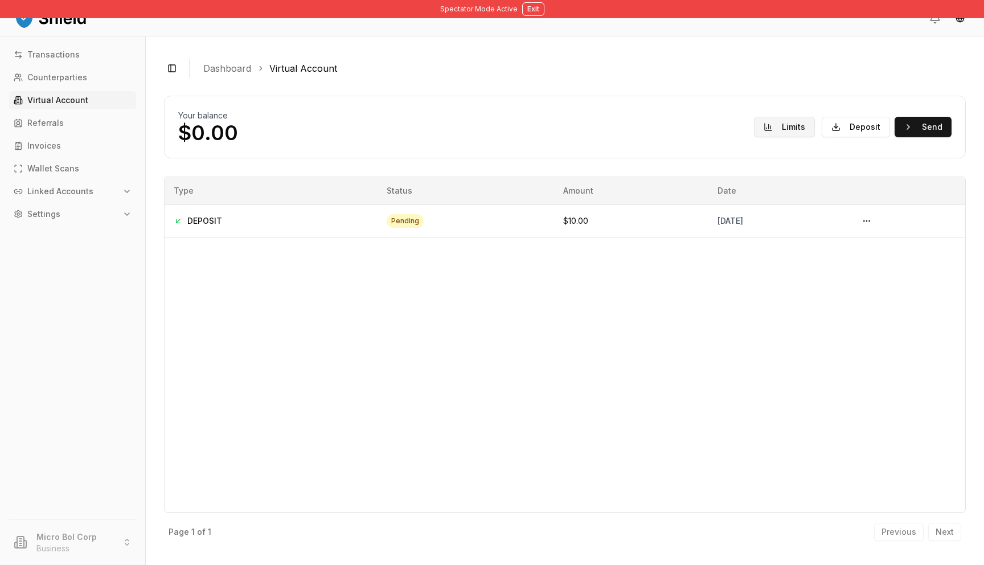
click at [798, 126] on button "Limits" at bounding box center [784, 127] width 61 height 21
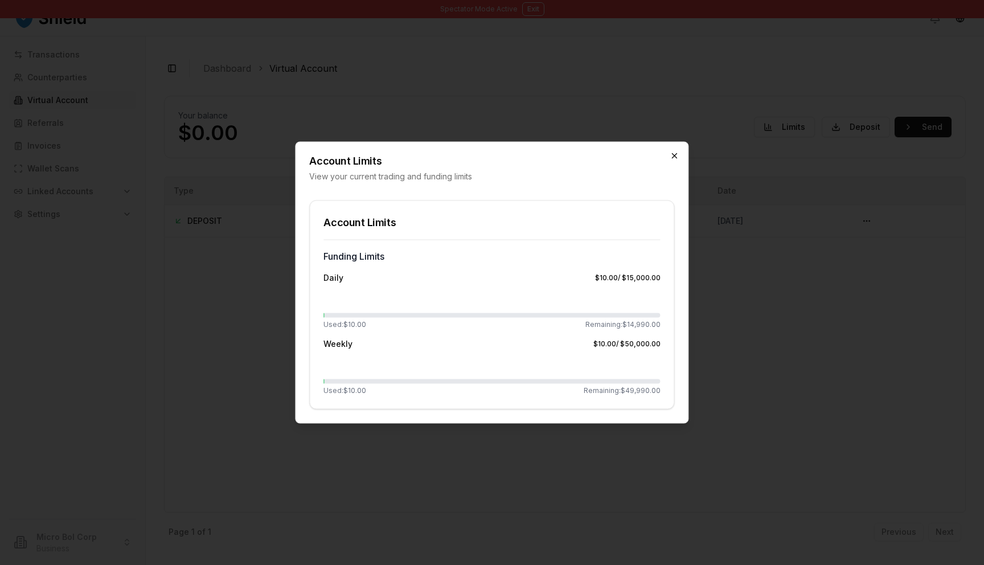
click at [673, 158] on icon "button" at bounding box center [674, 156] width 9 height 9
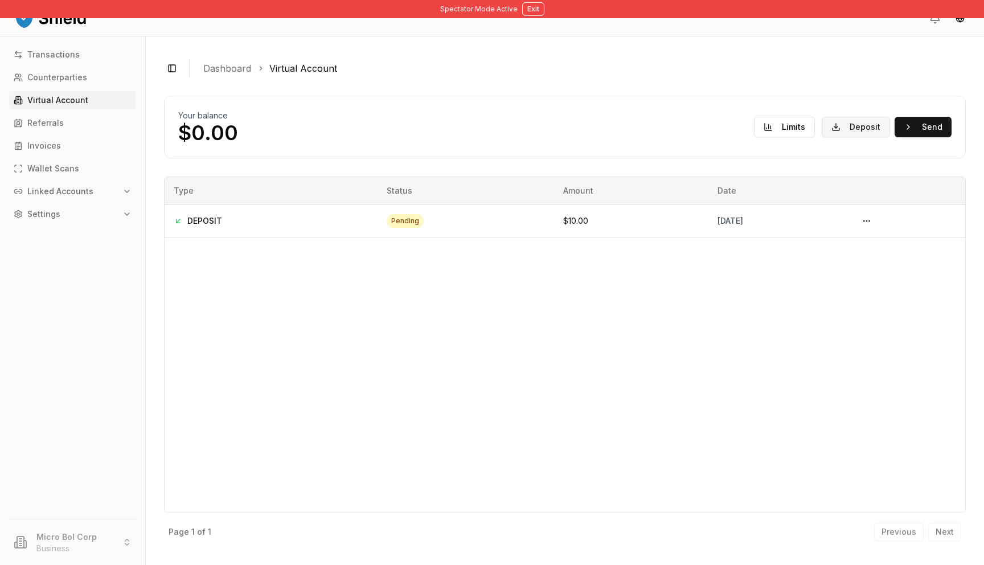
click at [864, 128] on button "Deposit" at bounding box center [856, 127] width 68 height 21
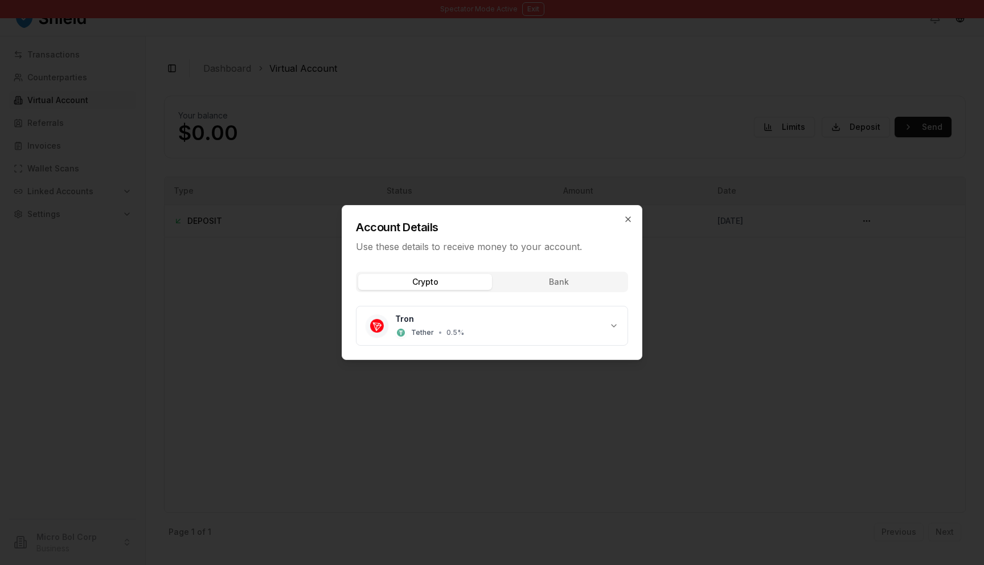
click at [630, 210] on div "Account Details Use these details to receive money to your account." at bounding box center [492, 230] width 300 height 48
click at [626, 224] on div "Account Details Use these details to receive money to your account. Crypto Bank…" at bounding box center [492, 282] width 301 height 155
click at [632, 220] on icon "button" at bounding box center [628, 219] width 9 height 9
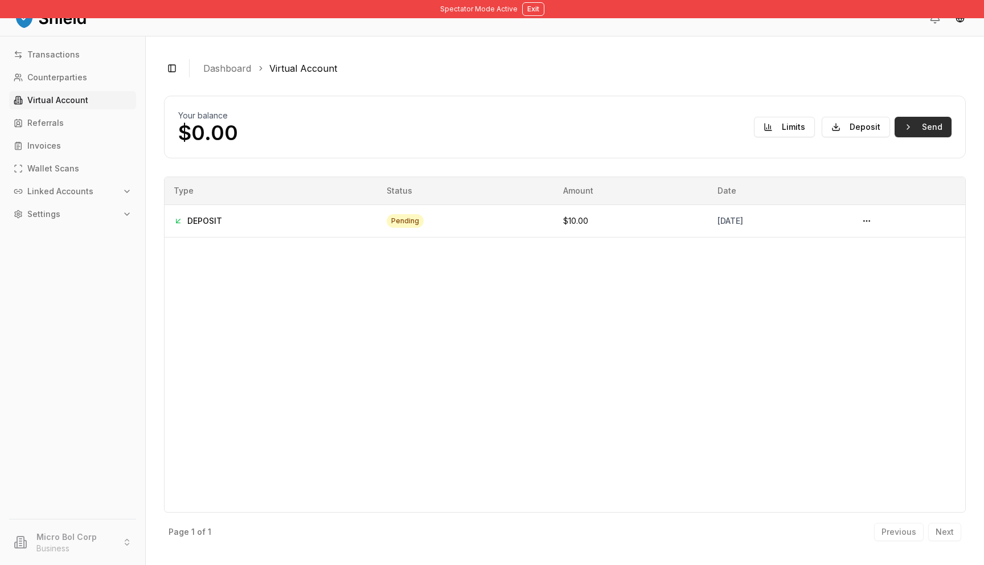
click at [914, 125] on button "Send" at bounding box center [923, 127] width 57 height 21
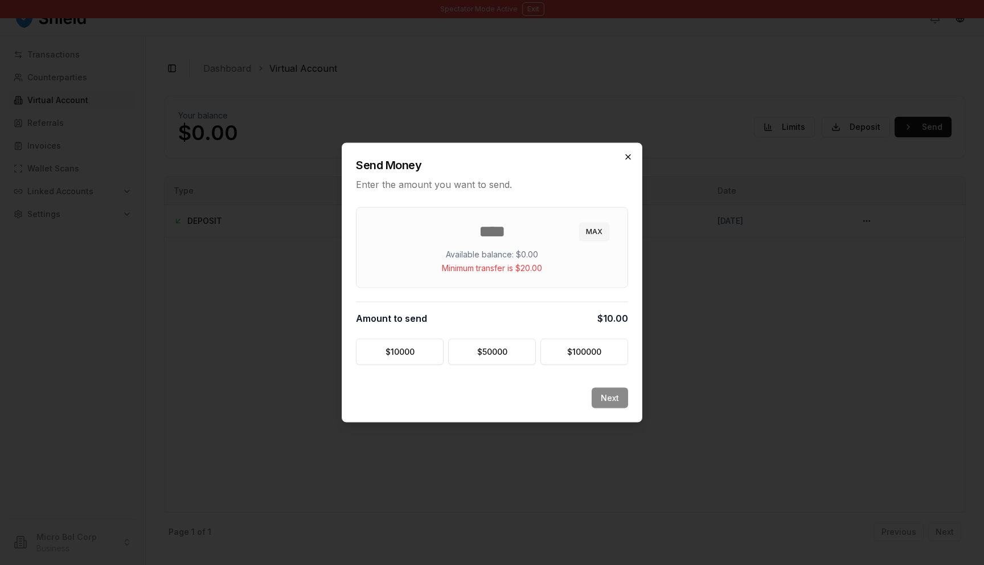
type input "**"
click at [630, 158] on icon "button" at bounding box center [628, 157] width 5 height 5
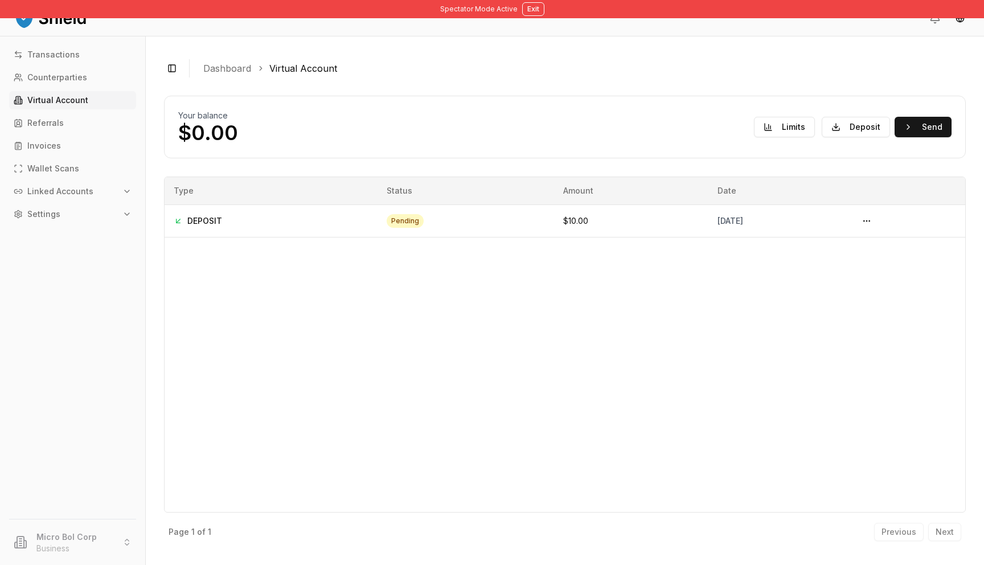
click at [926, 137] on div "Your balance $0.00 Limits Deposit Send" at bounding box center [565, 127] width 774 height 34
click at [930, 121] on button "Send" at bounding box center [923, 127] width 57 height 21
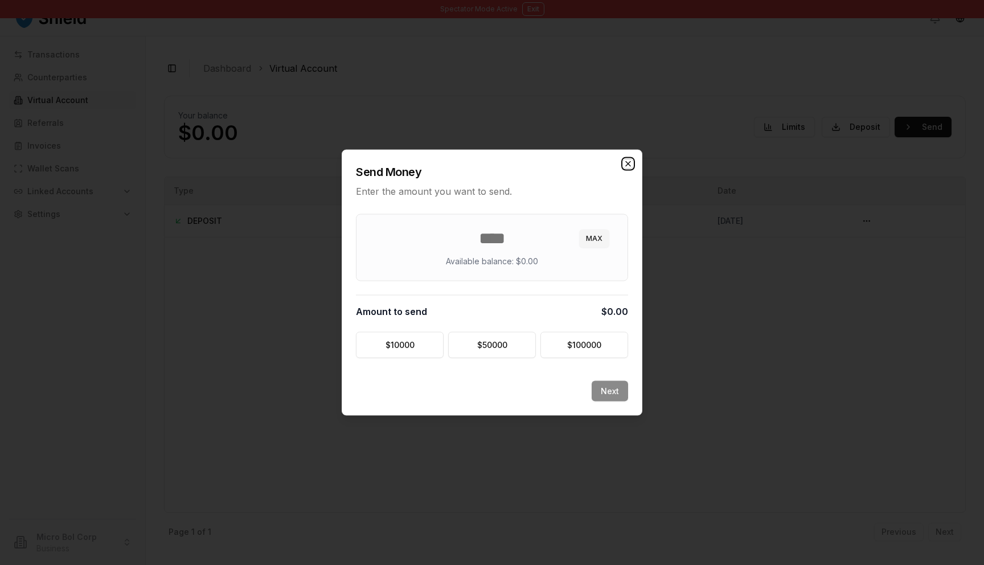
click at [629, 167] on icon "button" at bounding box center [628, 164] width 9 height 9
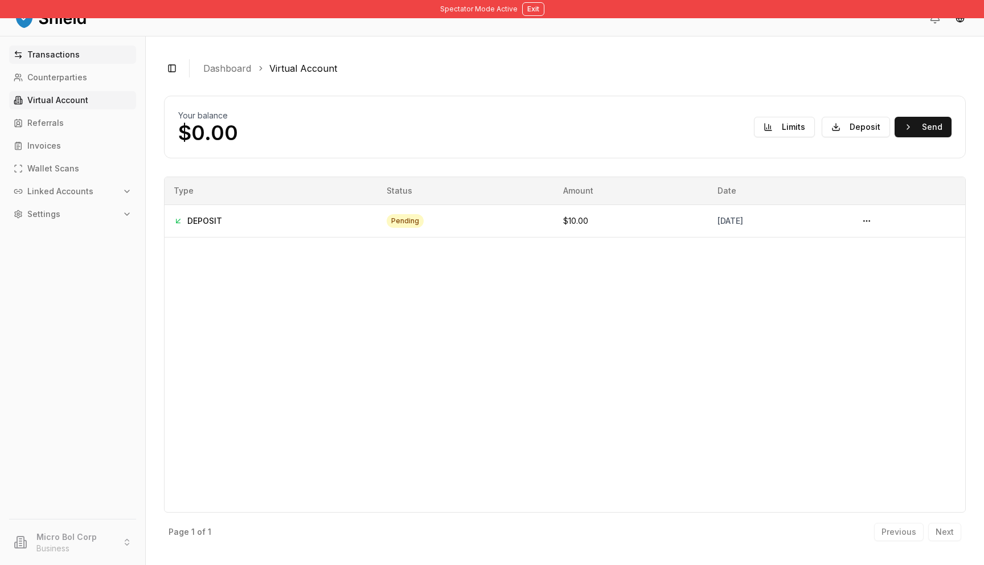
click at [75, 51] on p "Transactions" at bounding box center [53, 55] width 52 height 8
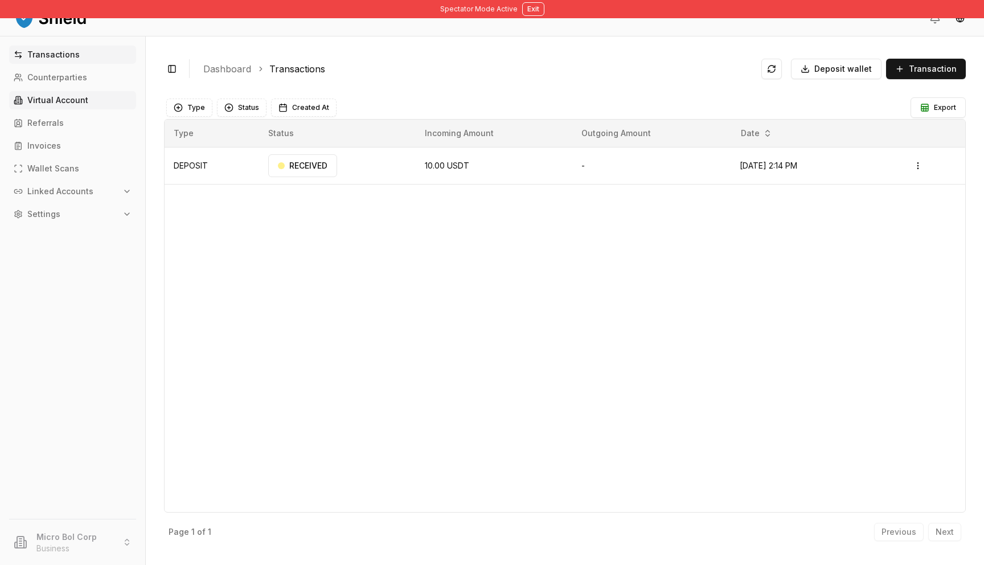
click at [62, 101] on p "Virtual Account" at bounding box center [57, 100] width 61 height 8
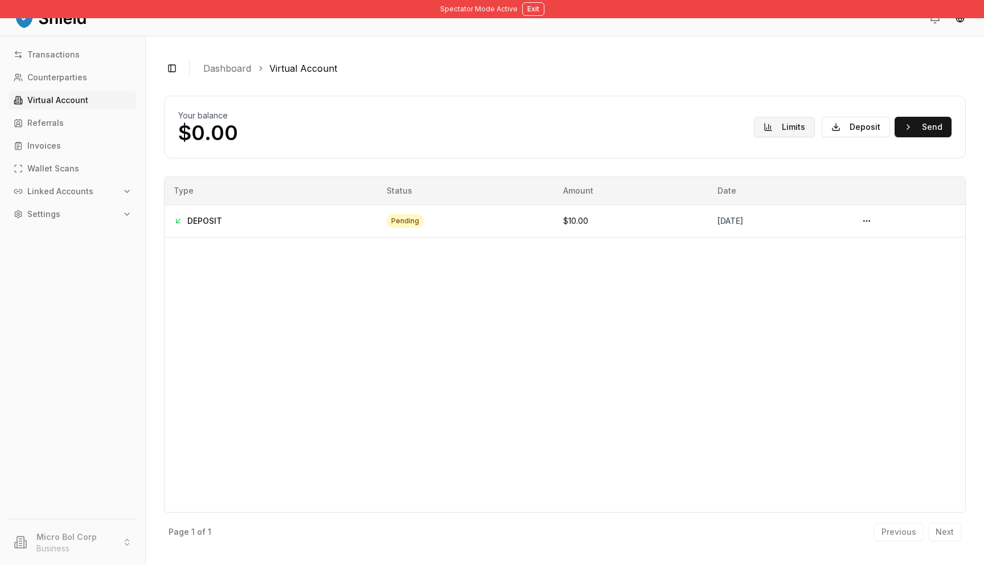
click at [783, 132] on button "Limits" at bounding box center [784, 127] width 61 height 21
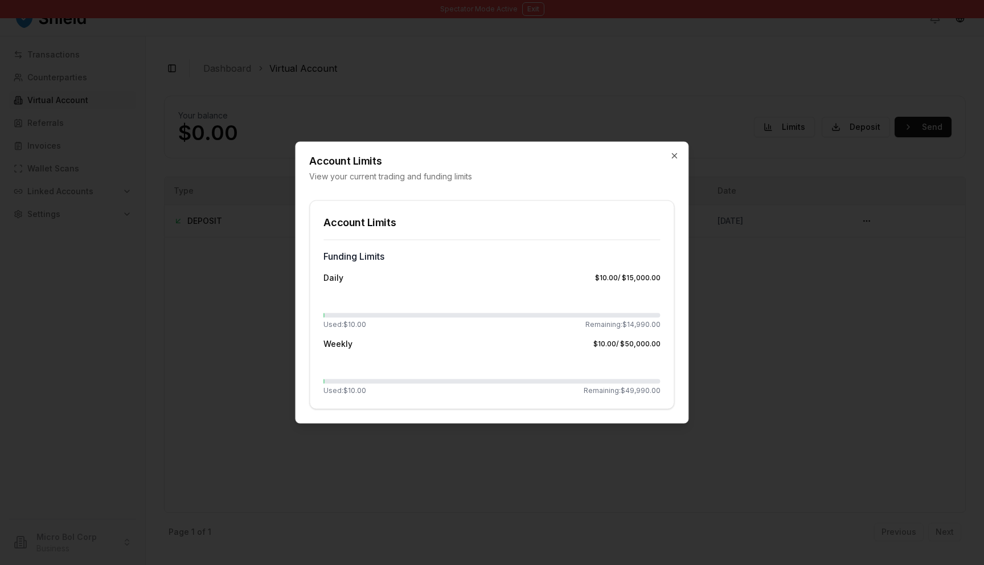
click at [676, 162] on div "Account Limits View your current trading and funding limits" at bounding box center [492, 162] width 392 height 40
click at [670, 149] on div "Account Limits View your current trading and funding limits" at bounding box center [492, 162] width 392 height 40
click at [673, 156] on icon "button" at bounding box center [674, 156] width 9 height 9
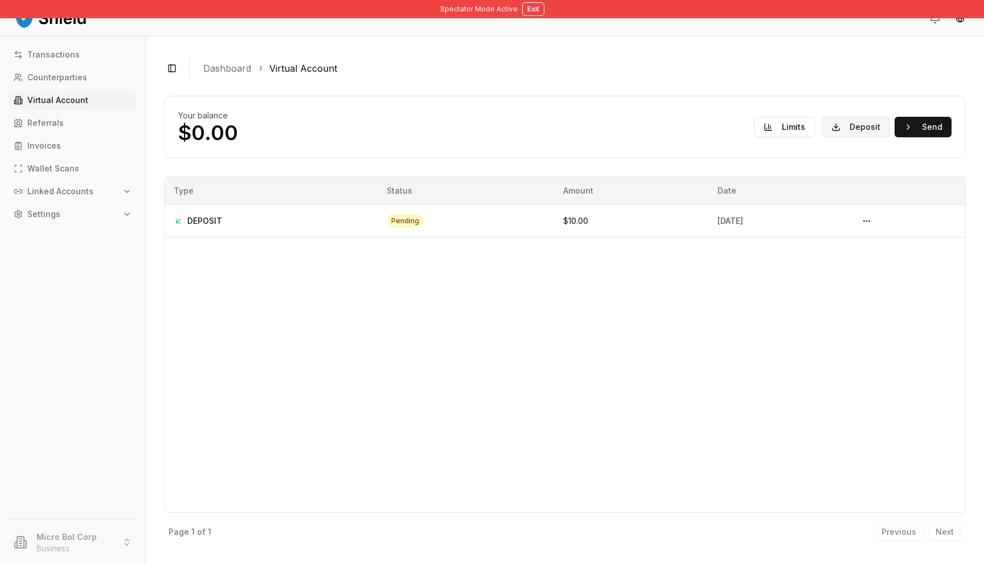
click at [853, 130] on button "Deposit" at bounding box center [856, 127] width 68 height 21
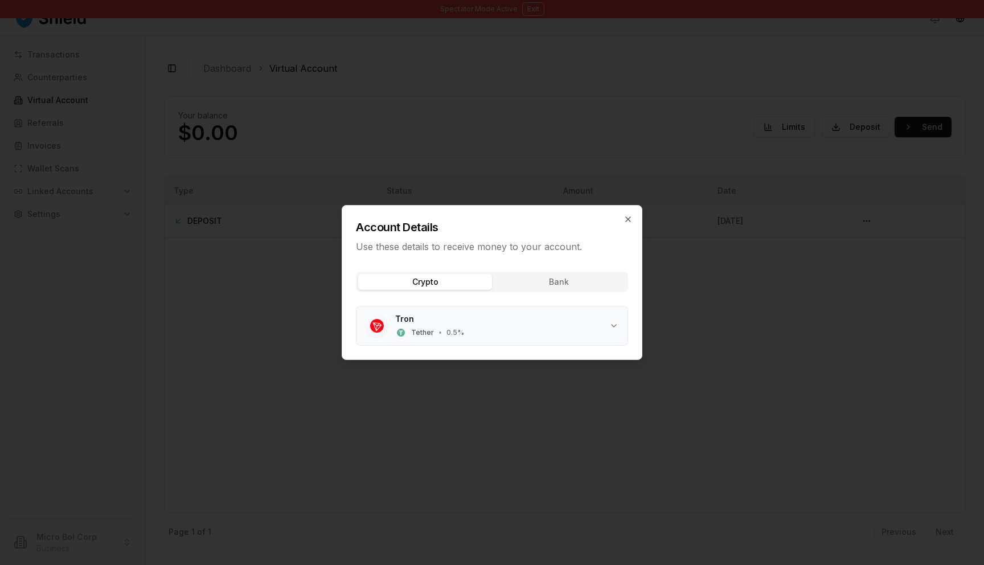
click at [415, 334] on span "Tether" at bounding box center [422, 332] width 23 height 9
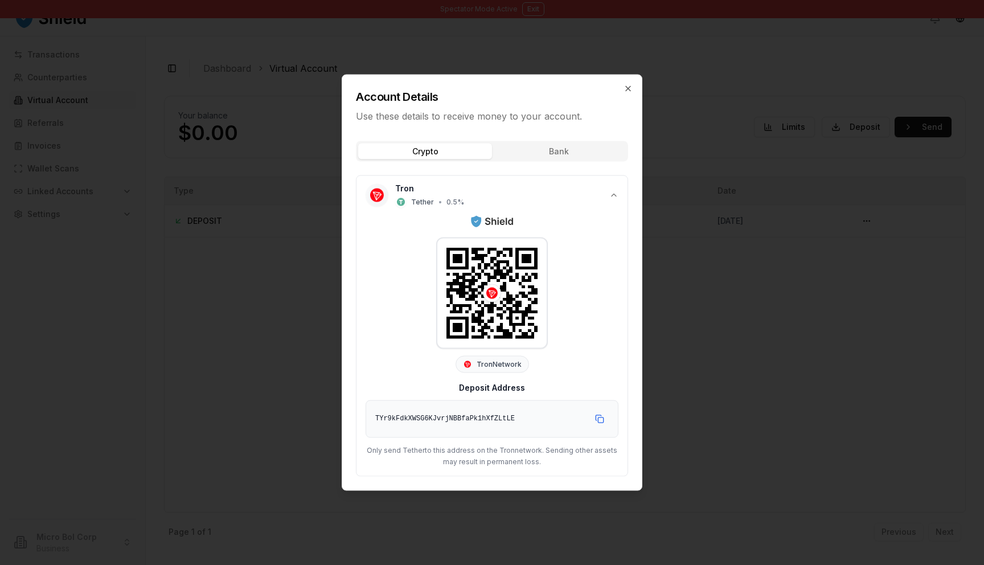
click at [553, 154] on div "Account Details Use these details to receive money to your account. Crypto Bank…" at bounding box center [492, 283] width 301 height 416
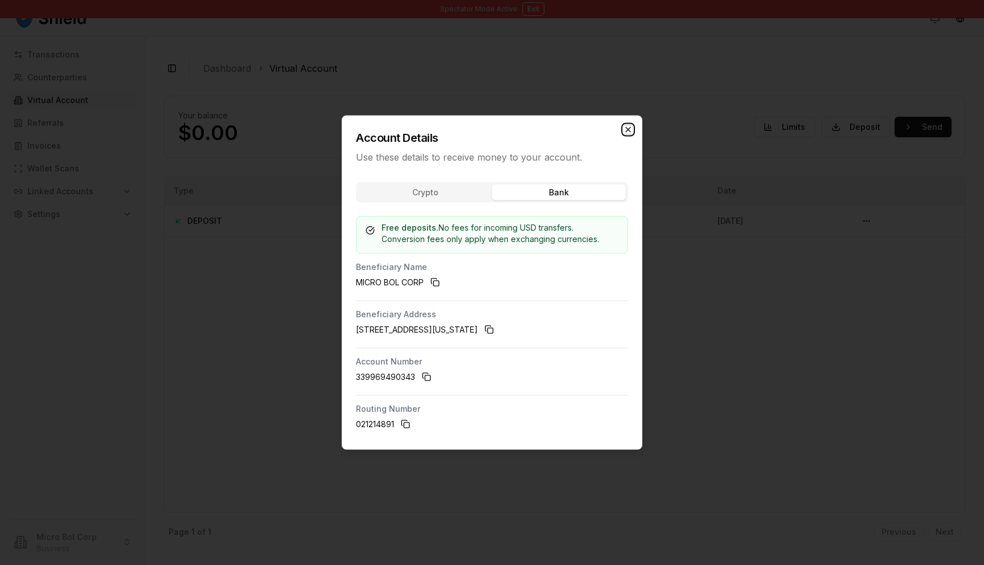
click at [632, 130] on icon "button" at bounding box center [628, 129] width 9 height 9
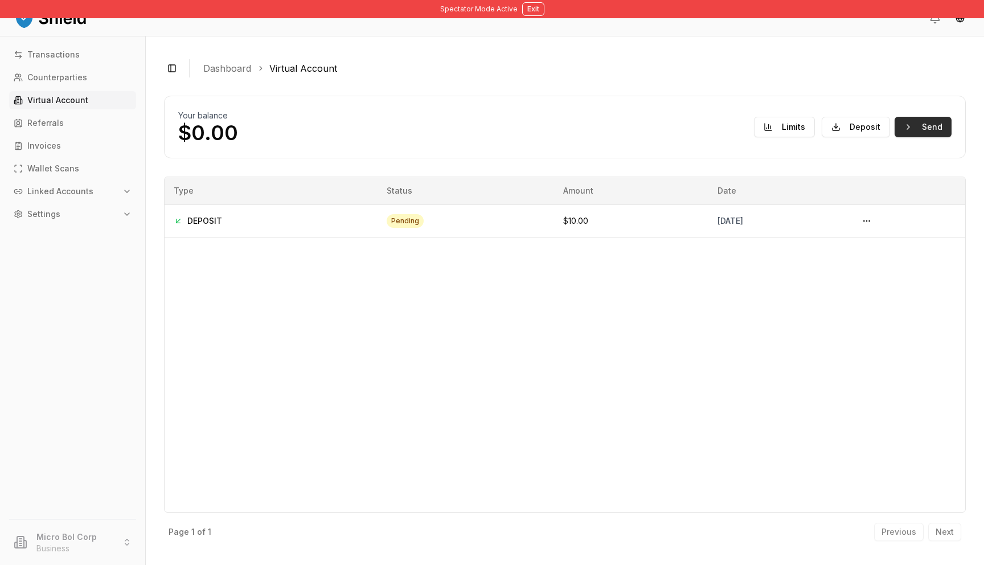
click at [921, 129] on button "Send" at bounding box center [923, 127] width 57 height 21
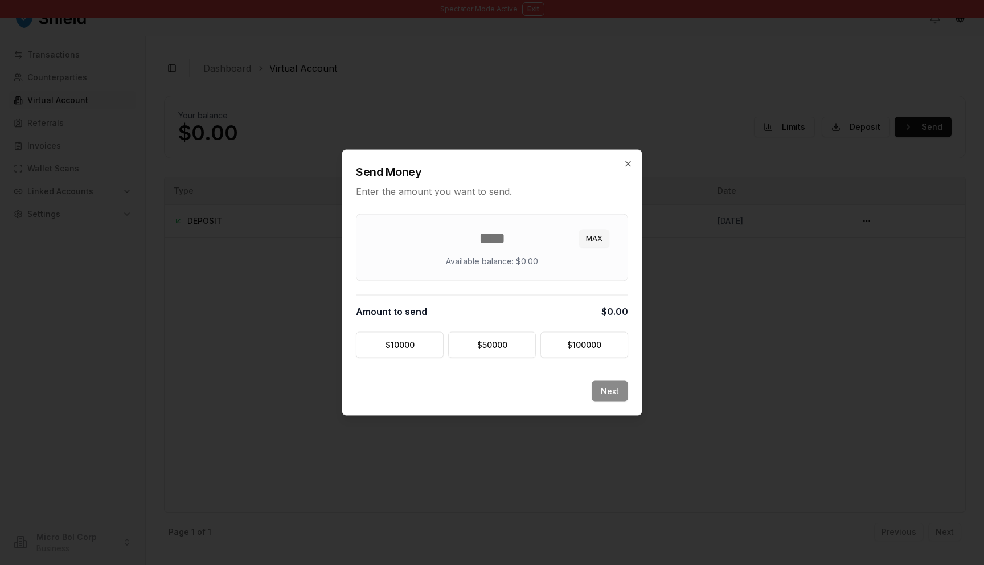
click at [480, 262] on p "Available balance: $0.00" at bounding box center [492, 261] width 92 height 11
click at [492, 245] on input "number" at bounding box center [492, 238] width 244 height 21
click at [619, 391] on div "Next" at bounding box center [492, 398] width 300 height 34
click at [592, 341] on button "$ 100000" at bounding box center [585, 345] width 88 height 26
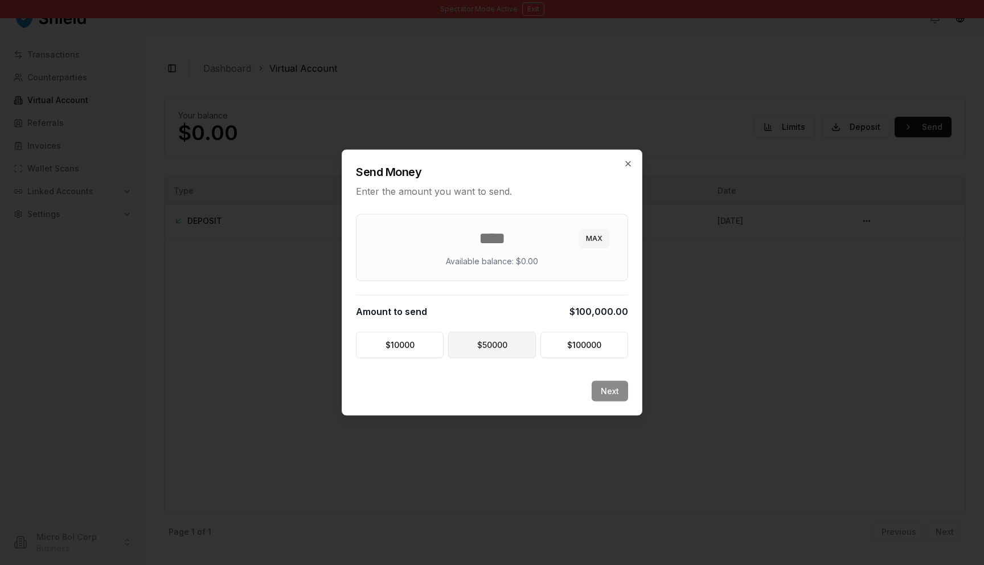
click at [494, 347] on button "$ 50000" at bounding box center [492, 345] width 88 height 26
click at [387, 349] on button "$ 10000" at bounding box center [400, 345] width 88 height 26
type input "*****"
click at [628, 165] on icon "button" at bounding box center [628, 164] width 9 height 9
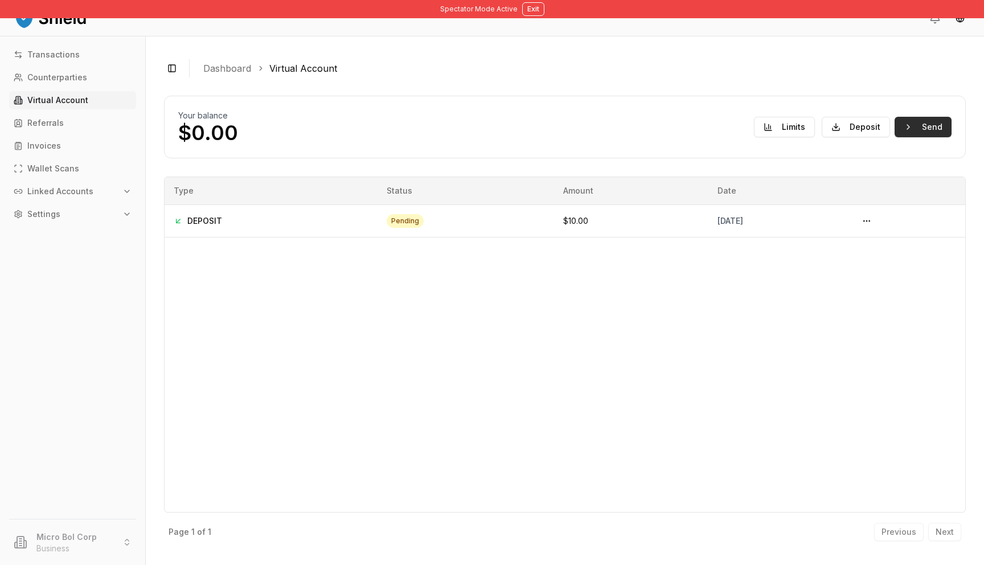
click at [939, 126] on button "Send" at bounding box center [923, 127] width 57 height 21
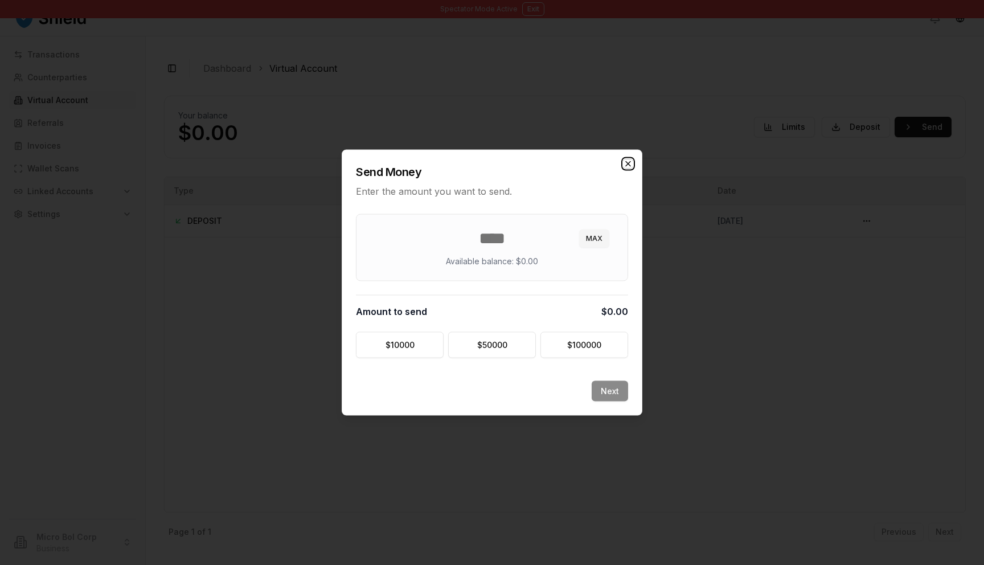
click at [630, 163] on icon "button" at bounding box center [628, 164] width 9 height 9
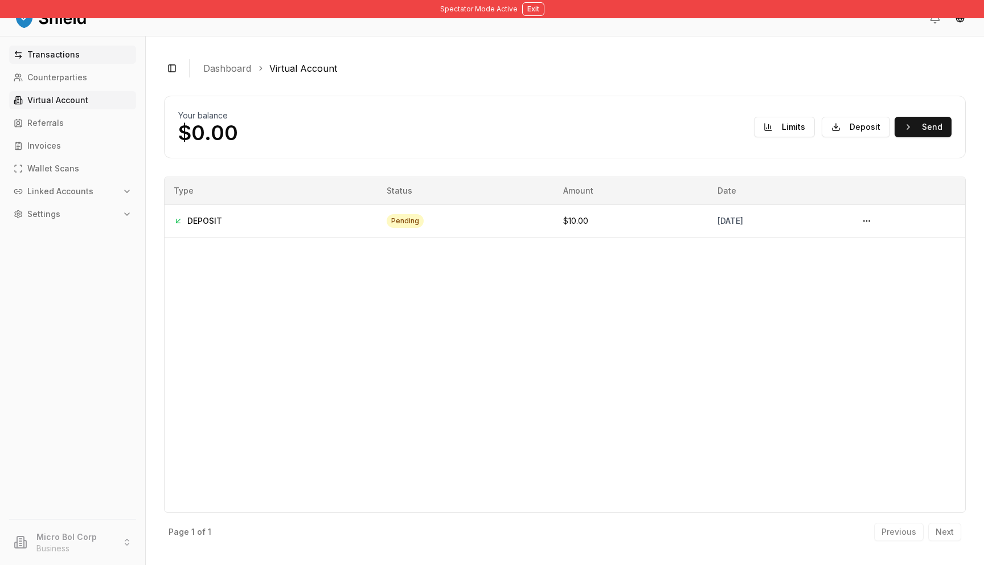
click at [38, 58] on p "Transactions" at bounding box center [53, 55] width 52 height 8
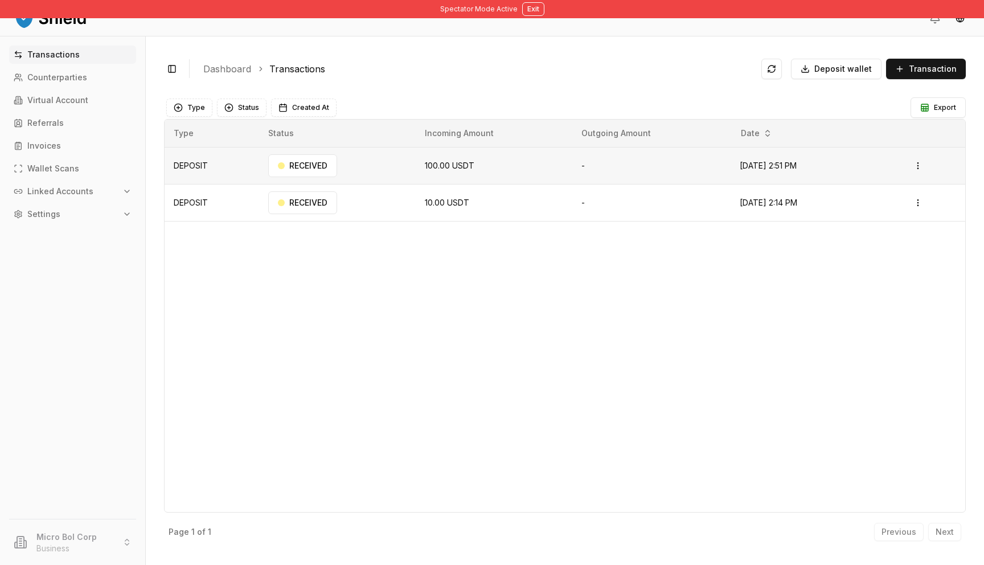
click at [837, 182] on td "[DATE] 2:51 PM" at bounding box center [799, 165] width 136 height 37
click at [937, 72] on span "Transaction" at bounding box center [933, 68] width 48 height 11
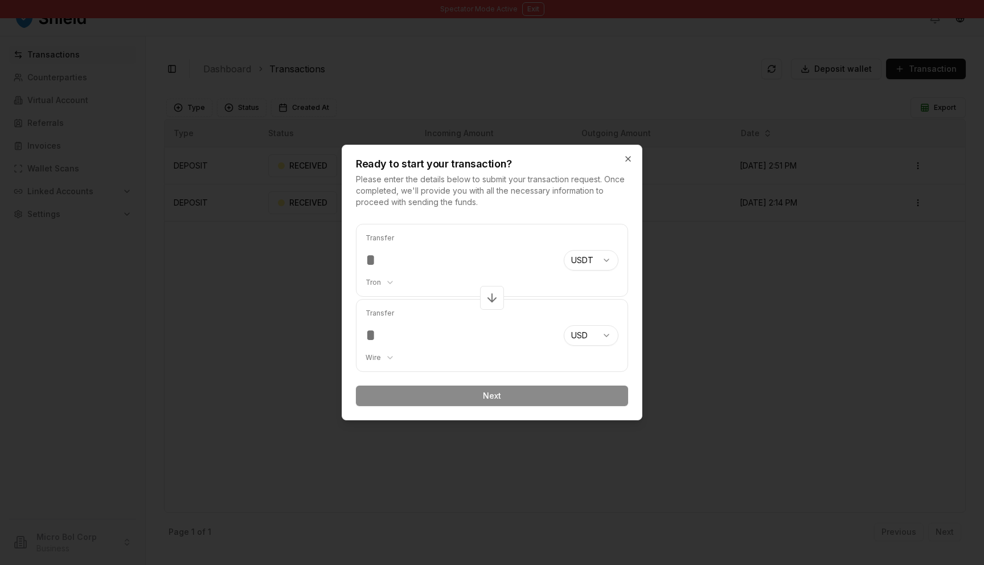
click at [629, 163] on div "Ready to start your transaction? Please enter the details below to submit your …" at bounding box center [492, 176] width 300 height 63
click at [624, 161] on icon "button" at bounding box center [628, 158] width 9 height 9
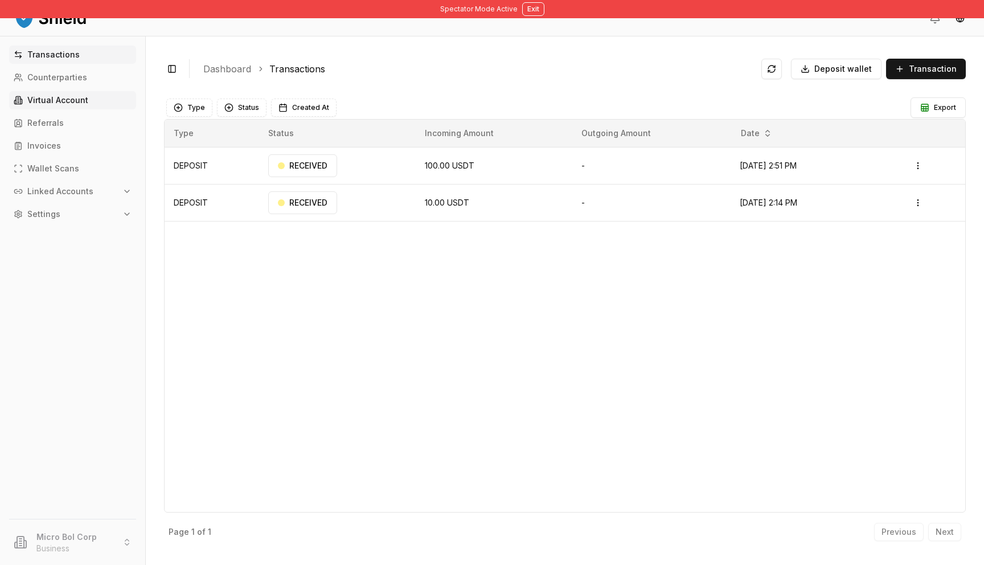
click at [65, 96] on p "Virtual Account" at bounding box center [57, 100] width 61 height 8
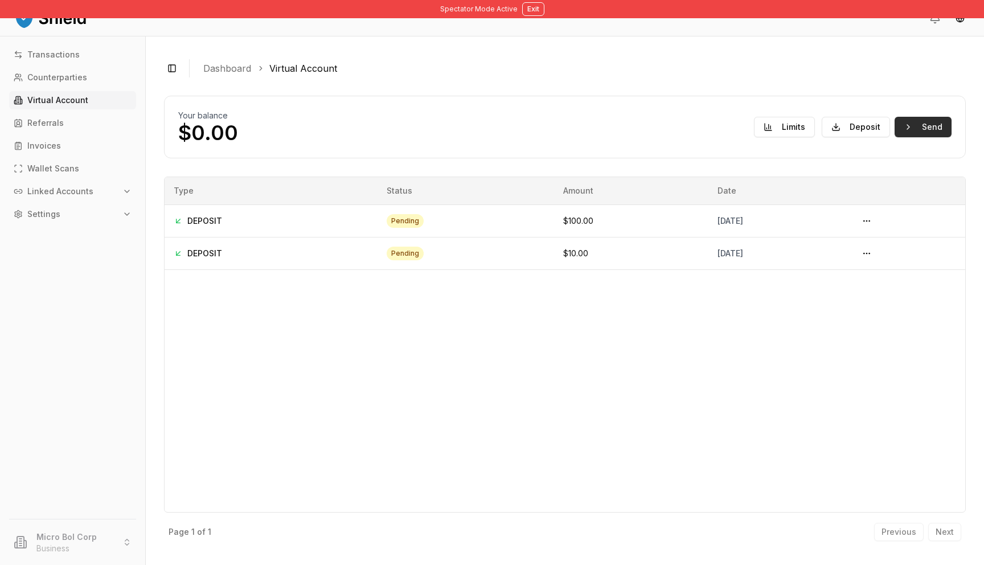
click at [914, 130] on button "Send" at bounding box center [923, 127] width 57 height 21
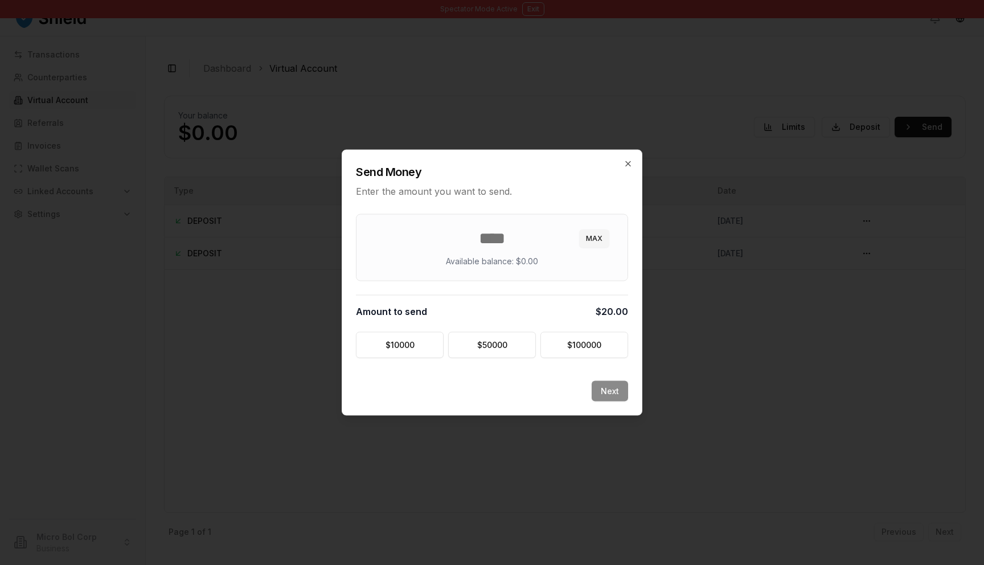
click at [576, 293] on div "** MAX Available balance: $0.00 Amount to send $20.00 $ 10000 $ 50000 $ 100000" at bounding box center [492, 286] width 272 height 144
click at [522, 250] on div "** MAX Available balance: $0.00" at bounding box center [492, 247] width 272 height 67
click at [492, 271] on div "** MAX Available balance: $0.00" at bounding box center [492, 247] width 272 height 67
click at [514, 244] on input "**" at bounding box center [492, 238] width 244 height 21
click at [504, 334] on button "$ 50000" at bounding box center [492, 345] width 88 height 26
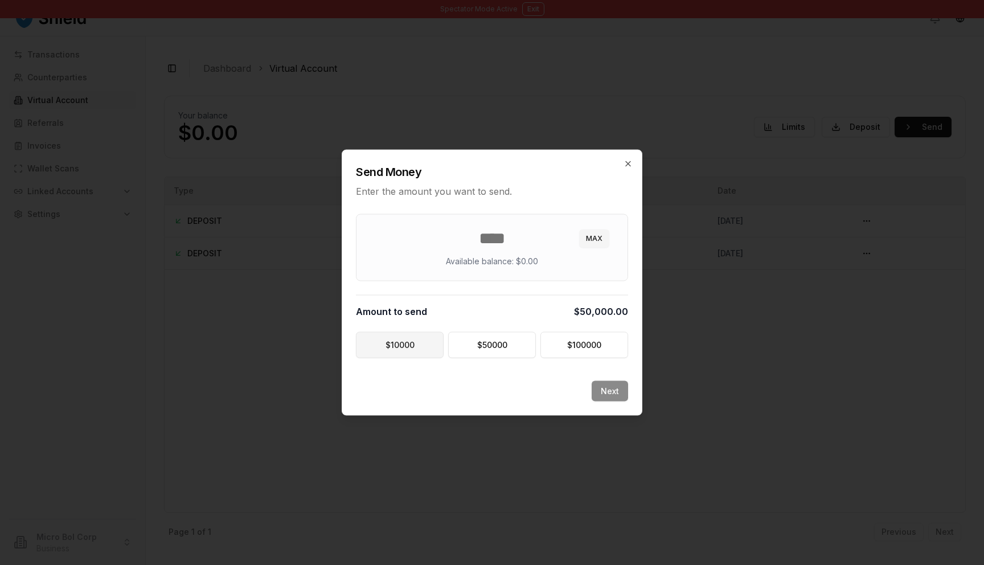
click at [402, 343] on button "$ 10000" at bounding box center [400, 345] width 88 height 26
type input "*****"
click at [538, 222] on div "***** MAX Available balance: $0.00" at bounding box center [492, 247] width 272 height 67
click at [639, 165] on div "Send Money Enter the amount you want to send." at bounding box center [492, 174] width 300 height 48
click at [628, 162] on icon "button" at bounding box center [628, 164] width 9 height 9
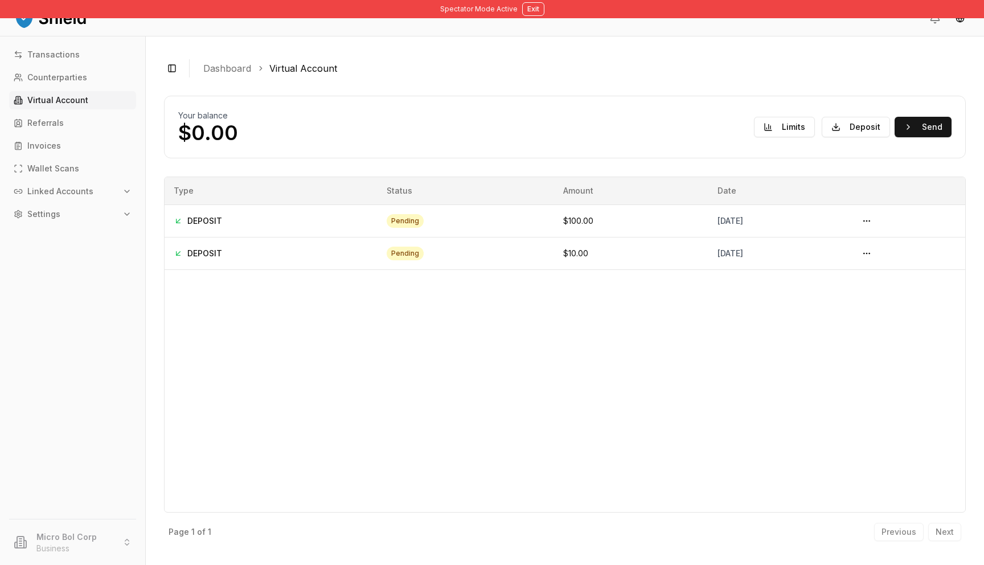
click at [825, 320] on div "Type Status Amount Date DEPOSIT pending $100.00 October 10, 2025 DEPOSIT pendin…" at bounding box center [565, 345] width 802 height 336
click at [718, 226] on div "[DATE]" at bounding box center [779, 220] width 122 height 11
click at [193, 226] on span "DEPOSIT" at bounding box center [204, 220] width 35 height 11
click at [872, 223] on td at bounding box center [907, 221] width 117 height 32
click at [876, 223] on button at bounding box center [867, 221] width 18 height 18
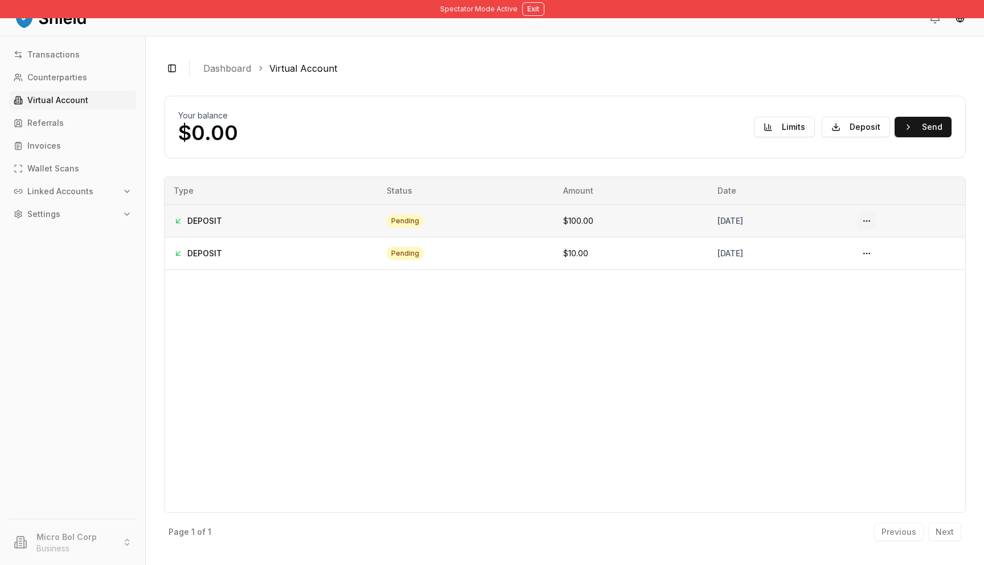
click at [876, 221] on button at bounding box center [867, 221] width 18 height 18
click at [876, 220] on button at bounding box center [867, 221] width 18 height 18
click at [328, 191] on table "Type Status Amount Date DEPOSIT pending $100.00 October 10, 2025 DEPOSIT pendin…" at bounding box center [565, 223] width 801 height 93
click at [46, 60] on link "Transactions" at bounding box center [72, 55] width 127 height 18
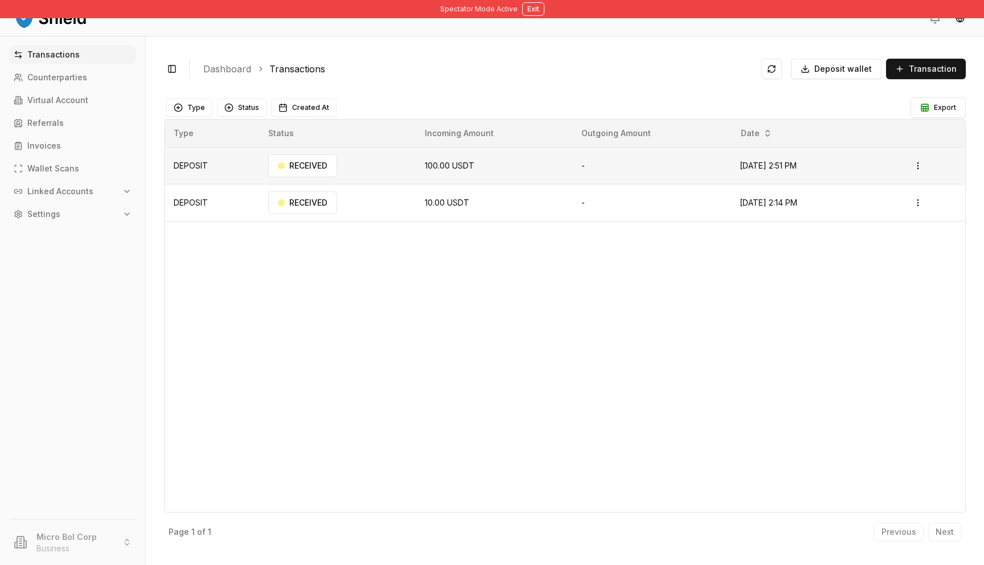
click at [731, 153] on td "[DATE] 2:51 PM" at bounding box center [799, 165] width 136 height 37
click at [292, 169] on div "RECEIVED" at bounding box center [302, 165] width 69 height 23
click at [922, 163] on html "Spectator Mode Active Exit Transactions Counterparties Virtual Account Referral…" at bounding box center [492, 282] width 984 height 565
click at [902, 205] on div "View Details" at bounding box center [894, 211] width 69 height 16
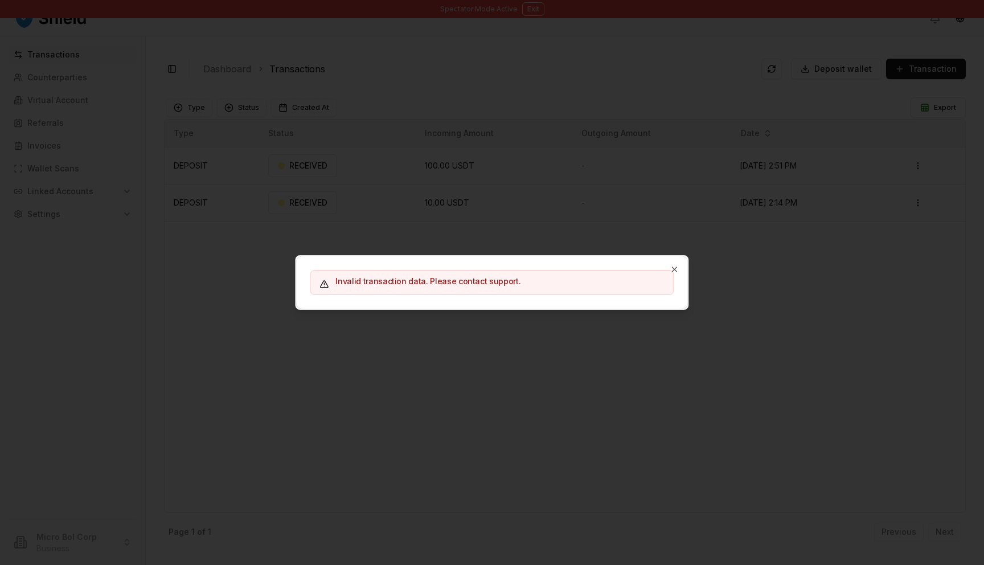
click at [679, 262] on div "Invalid transaction data. Please contact support." at bounding box center [491, 282] width 391 height 52
click at [673, 267] on icon "button" at bounding box center [674, 269] width 9 height 9
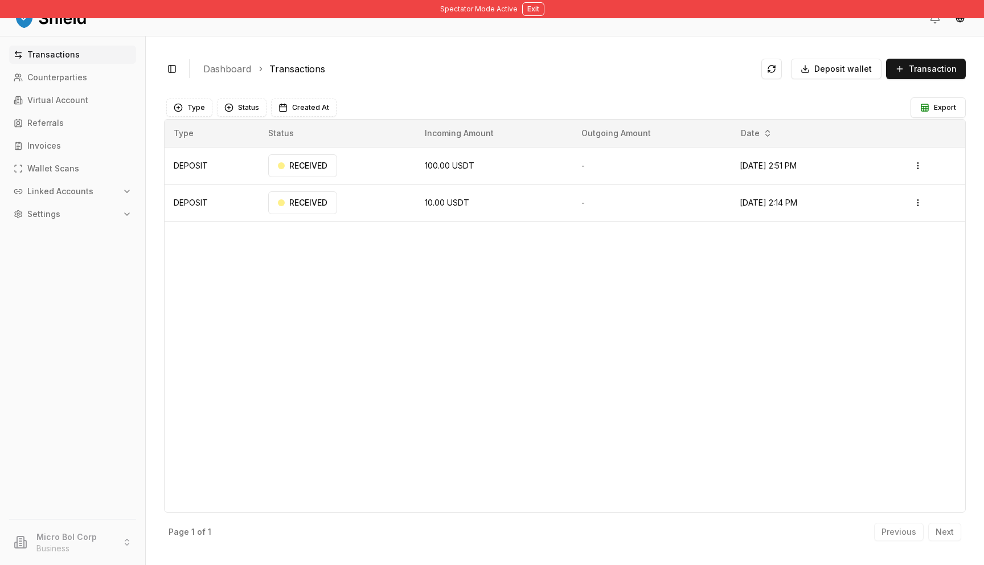
click at [55, 189] on p "Linked Accounts" at bounding box center [60, 191] width 66 height 8
click at [85, 227] on p "Bank Accounts" at bounding box center [57, 231] width 59 height 8
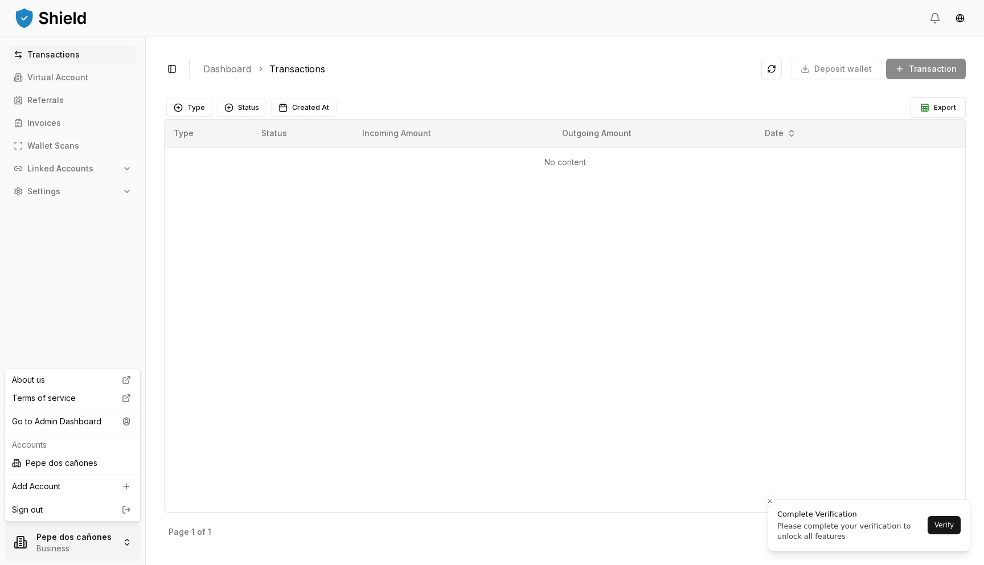
click at [78, 553] on html "Transactions Virtual Account Referrals Invoices Wallet Scans Linked Accounts Se…" at bounding box center [492, 282] width 984 height 565
click at [96, 420] on div "Go to Admin Dashboard" at bounding box center [72, 421] width 130 height 18
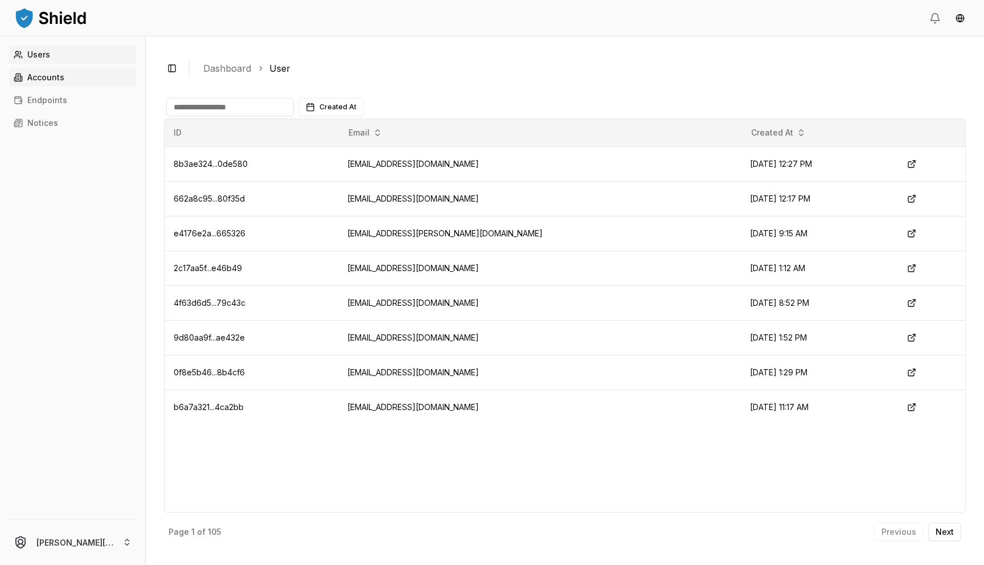
click at [103, 81] on link "Accounts" at bounding box center [72, 77] width 127 height 18
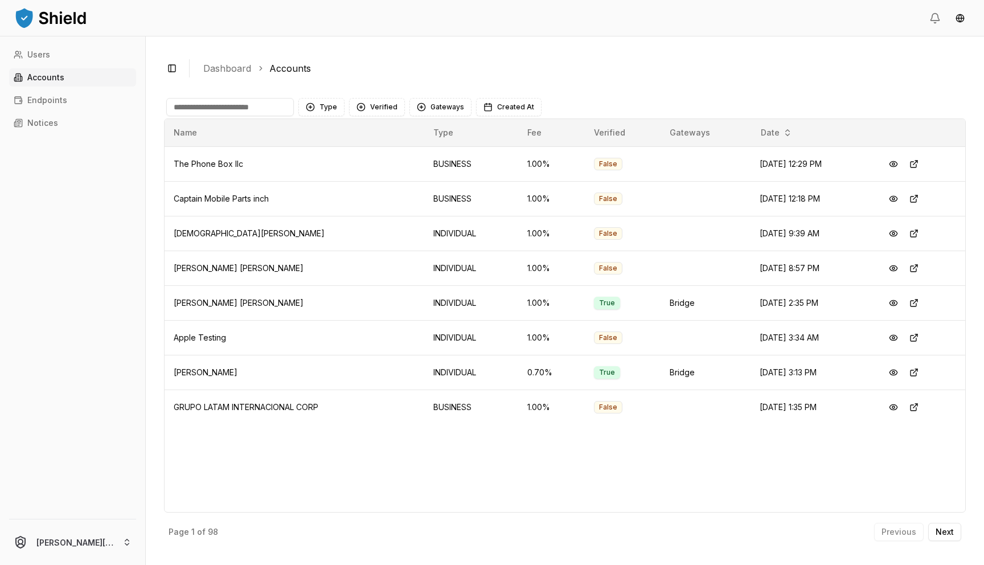
click at [235, 105] on input at bounding box center [230, 107] width 128 height 18
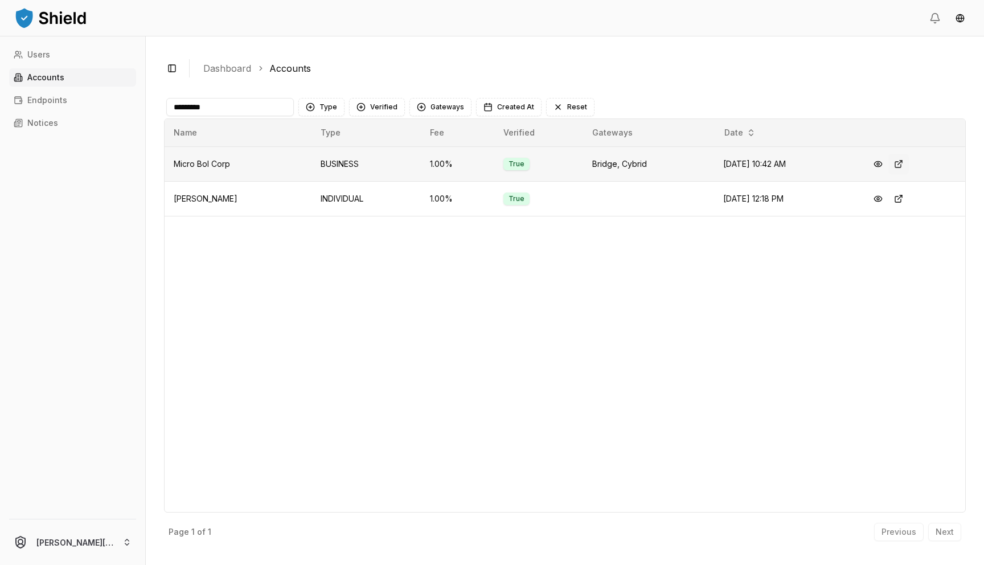
type input "*********"
click at [905, 164] on button at bounding box center [899, 164] width 21 height 21
click at [886, 165] on button at bounding box center [878, 164] width 21 height 21
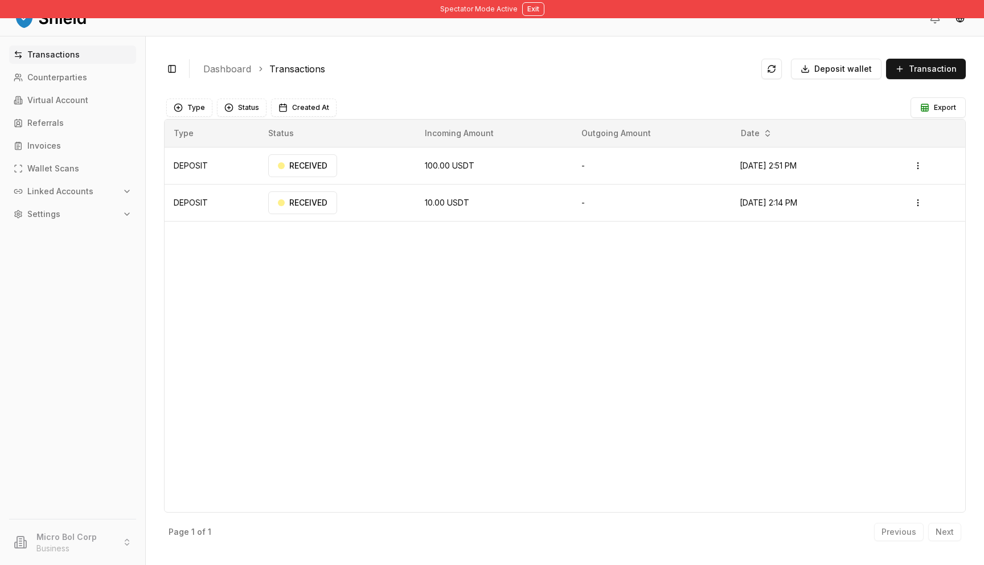
click at [55, 192] on p "Linked Accounts" at bounding box center [60, 191] width 66 height 8
click at [111, 231] on link "Bank Accounts" at bounding box center [73, 231] width 99 height 18
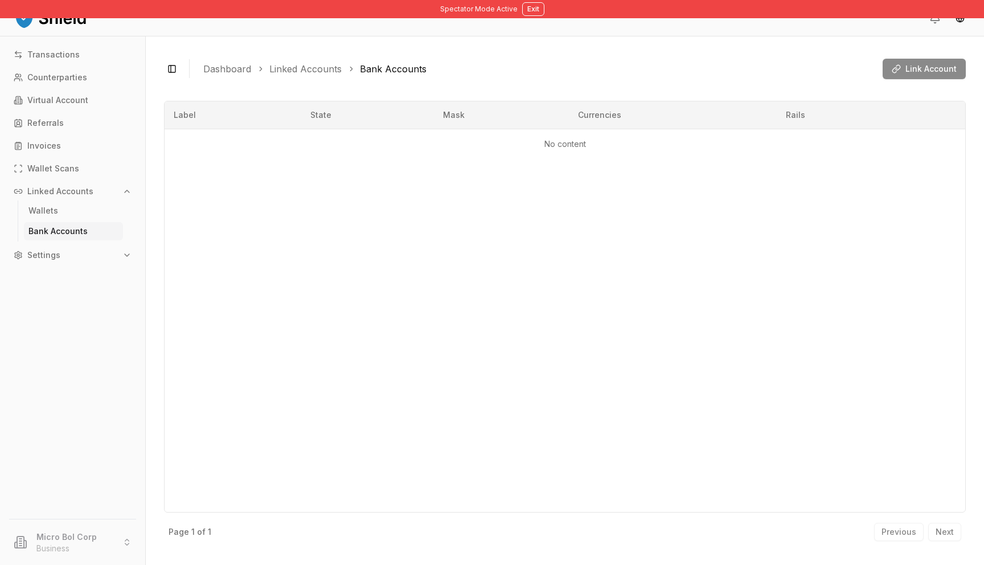
click at [925, 59] on div "Link Account" at bounding box center [924, 69] width 83 height 21
click at [910, 66] on div "Link Account" at bounding box center [924, 69] width 83 height 21
click at [55, 207] on p "Wallets" at bounding box center [43, 211] width 30 height 8
click at [46, 227] on p "Bank Accounts" at bounding box center [57, 231] width 59 height 8
click at [81, 194] on p "Linked Accounts" at bounding box center [60, 191] width 66 height 8
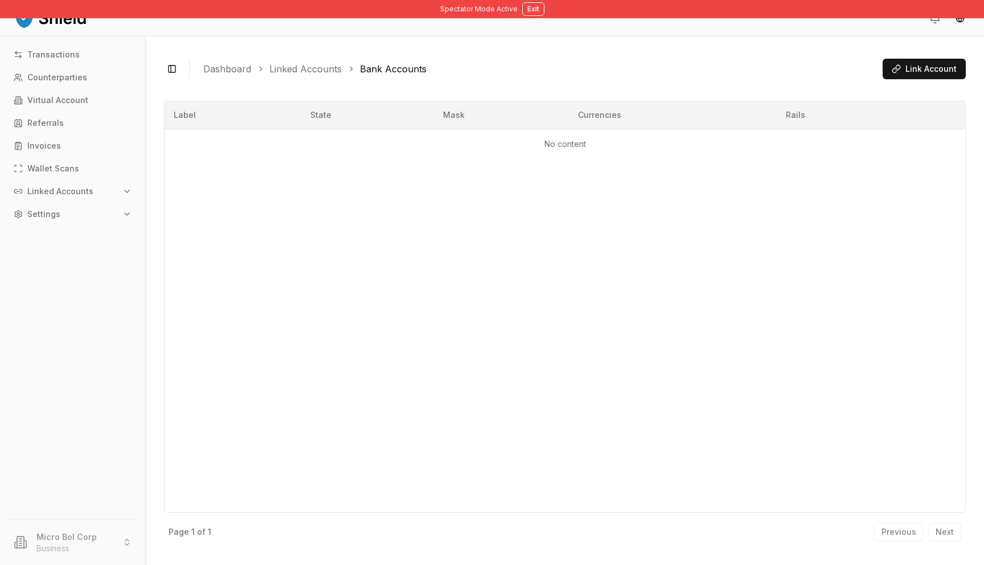
click at [74, 195] on p "Linked Accounts" at bounding box center [60, 191] width 66 height 8
click at [36, 204] on link "Wallets" at bounding box center [73, 211] width 99 height 18
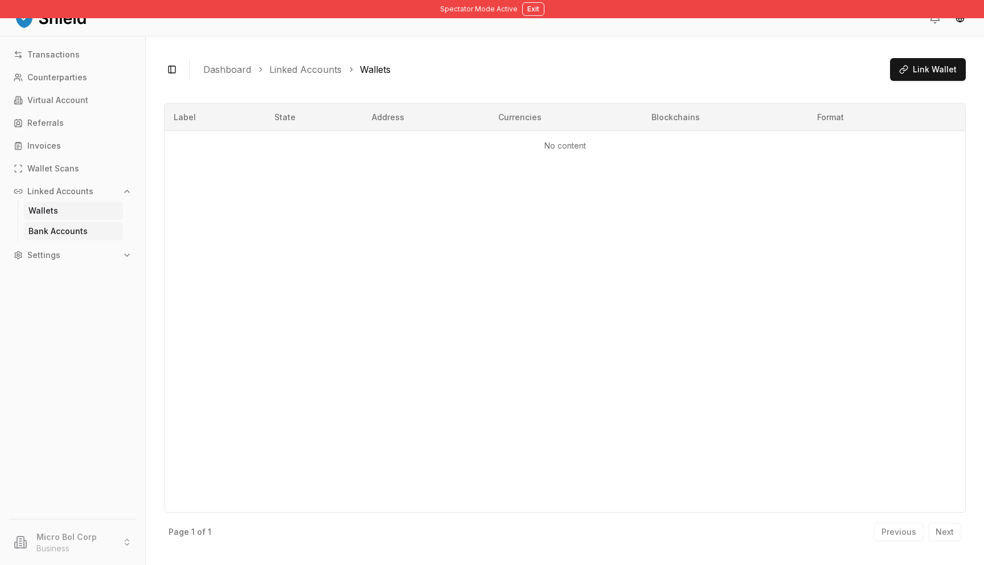
click at [81, 232] on p "Bank Accounts" at bounding box center [57, 231] width 59 height 8
click at [931, 65] on span "Link Account" at bounding box center [931, 68] width 51 height 11
click at [929, 62] on button "Link Account" at bounding box center [924, 69] width 83 height 21
click at [59, 77] on p "Counterparties" at bounding box center [57, 77] width 60 height 8
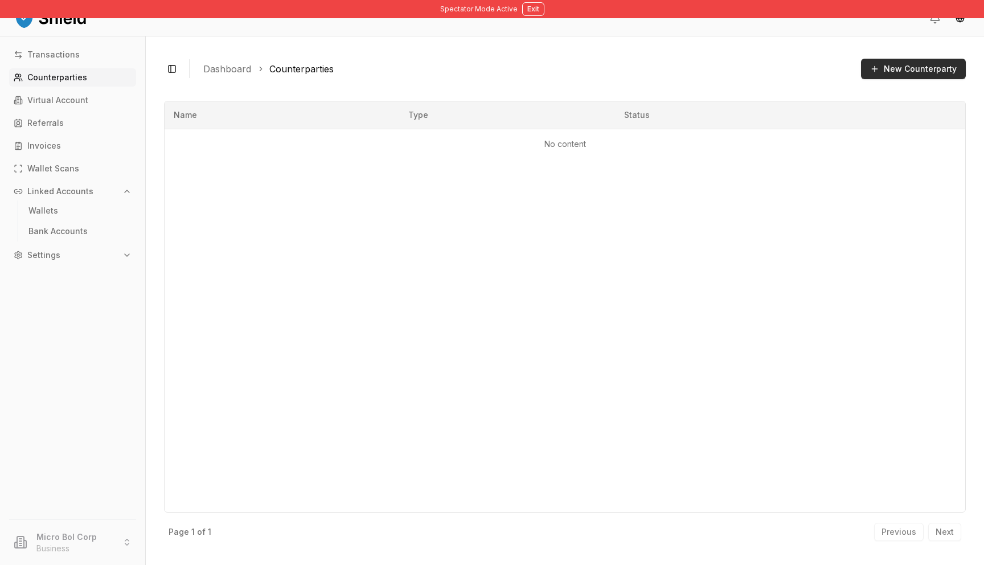
click at [907, 72] on button "New Counterparty" at bounding box center [913, 69] width 105 height 21
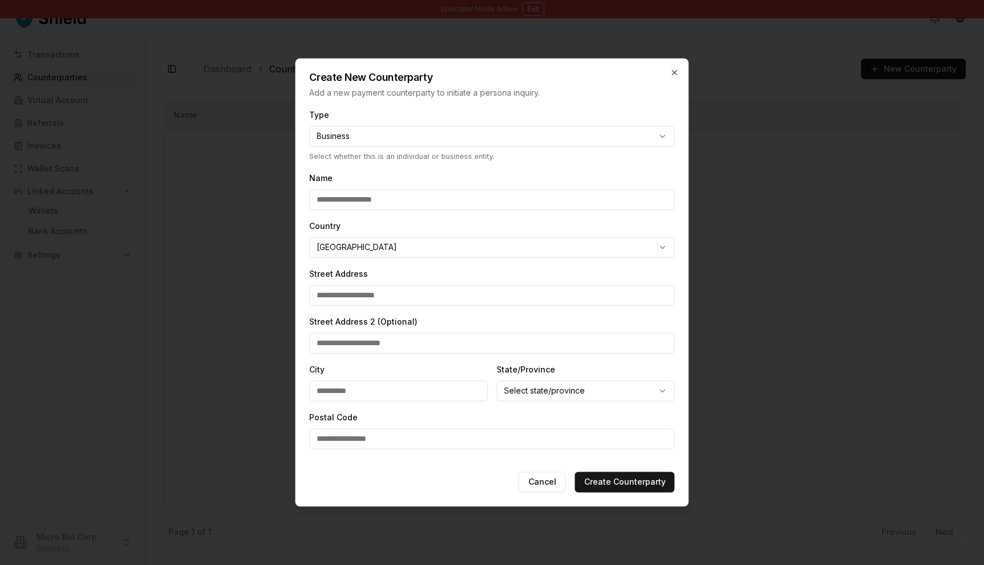
click at [538, 203] on input "Name" at bounding box center [491, 200] width 365 height 21
click at [535, 134] on body "**********" at bounding box center [492, 282] width 984 height 565
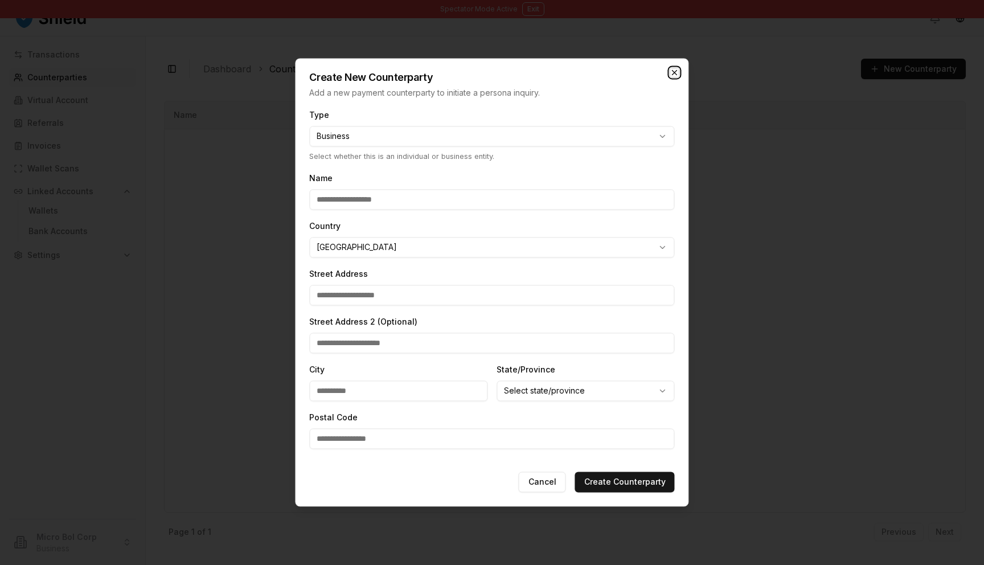
click at [676, 69] on icon "button" at bounding box center [674, 72] width 9 height 9
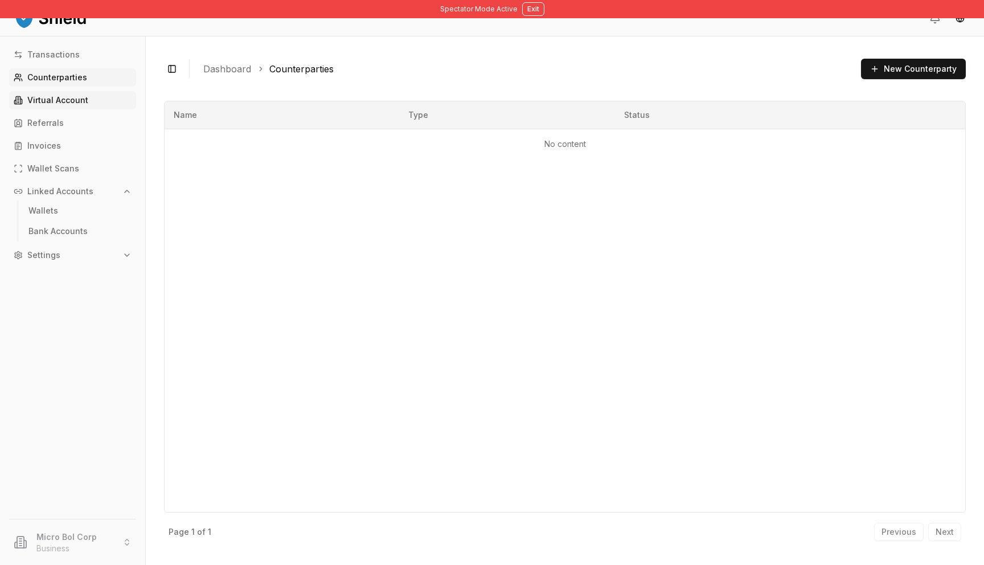
click at [112, 104] on link "Virtual Account" at bounding box center [72, 100] width 127 height 18
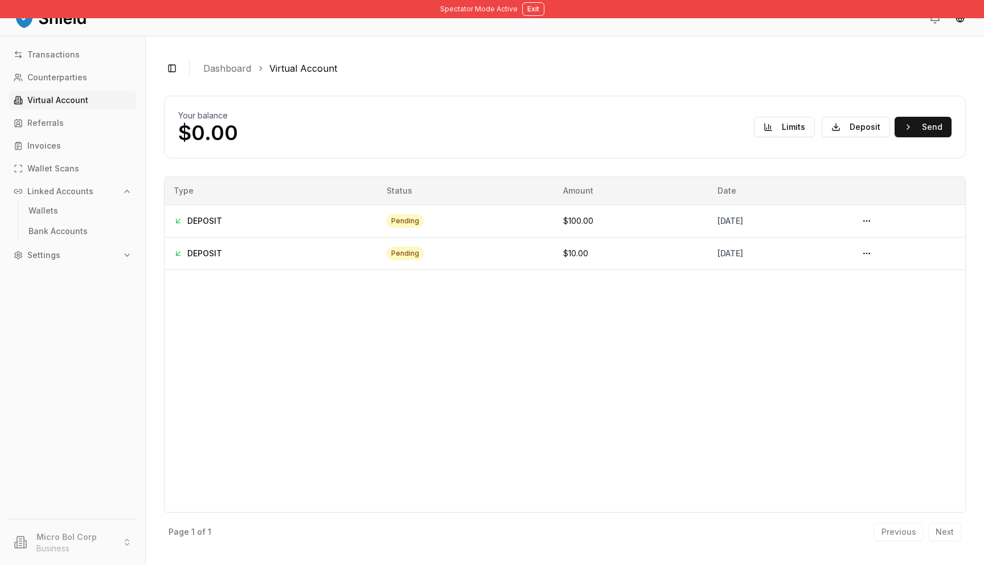
click at [112, 104] on link "Virtual Account" at bounding box center [72, 100] width 127 height 18
click at [866, 130] on button "Deposit" at bounding box center [856, 127] width 68 height 21
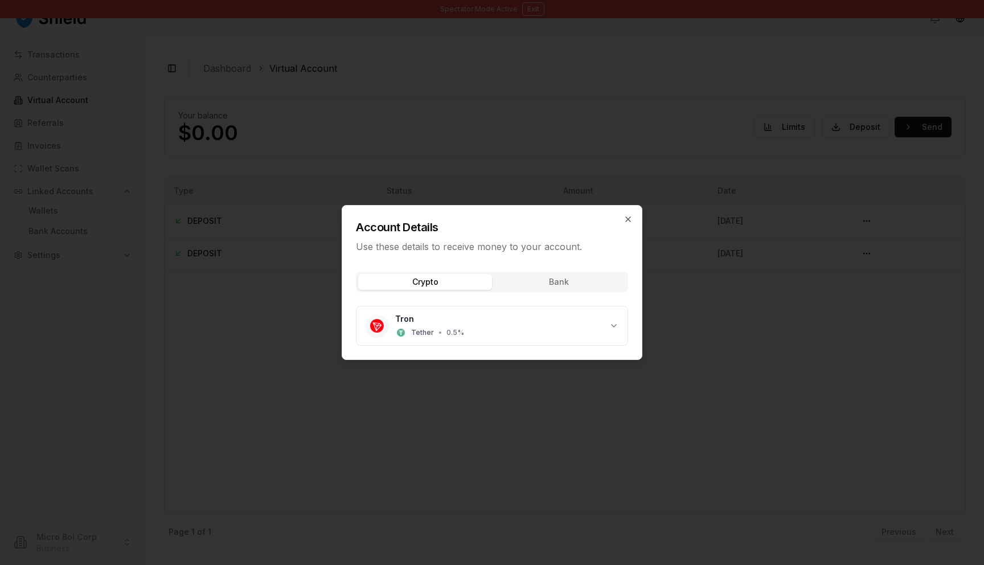
click at [909, 83] on div at bounding box center [492, 282] width 984 height 565
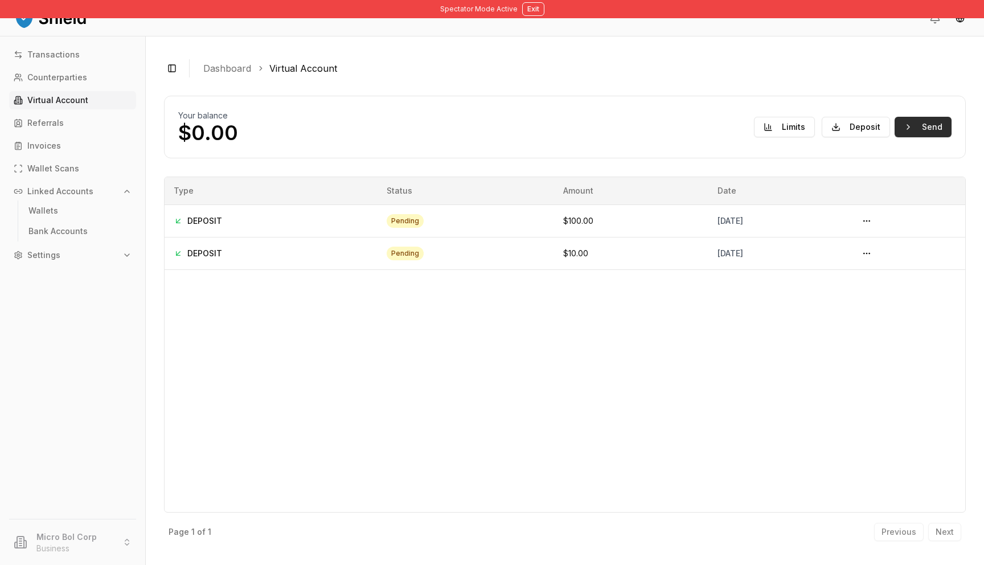
click at [918, 122] on button "Send" at bounding box center [923, 127] width 57 height 21
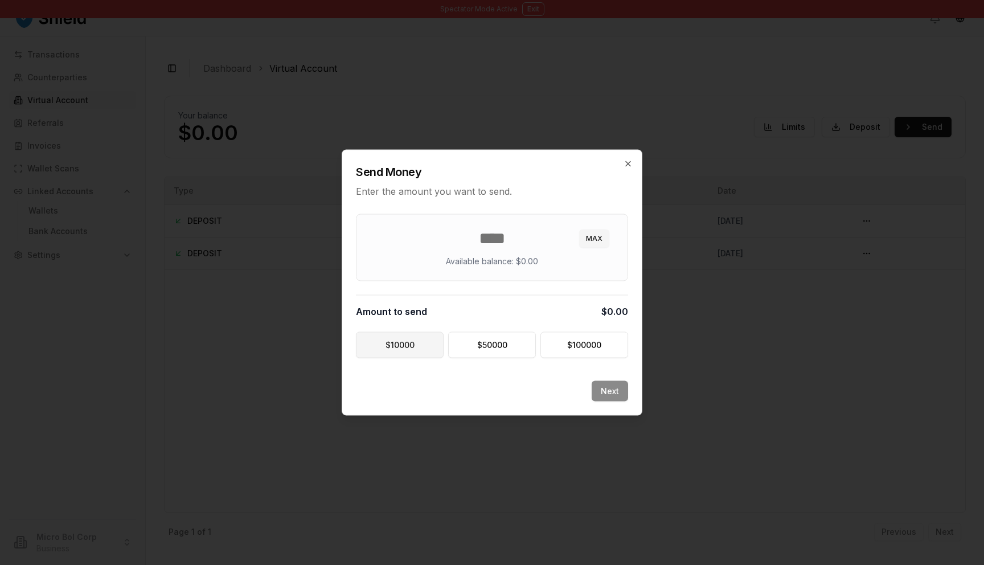
click at [404, 349] on button "$ 10000" at bounding box center [400, 345] width 88 height 26
type input "*****"
click at [627, 165] on icon "button" at bounding box center [628, 164] width 9 height 9
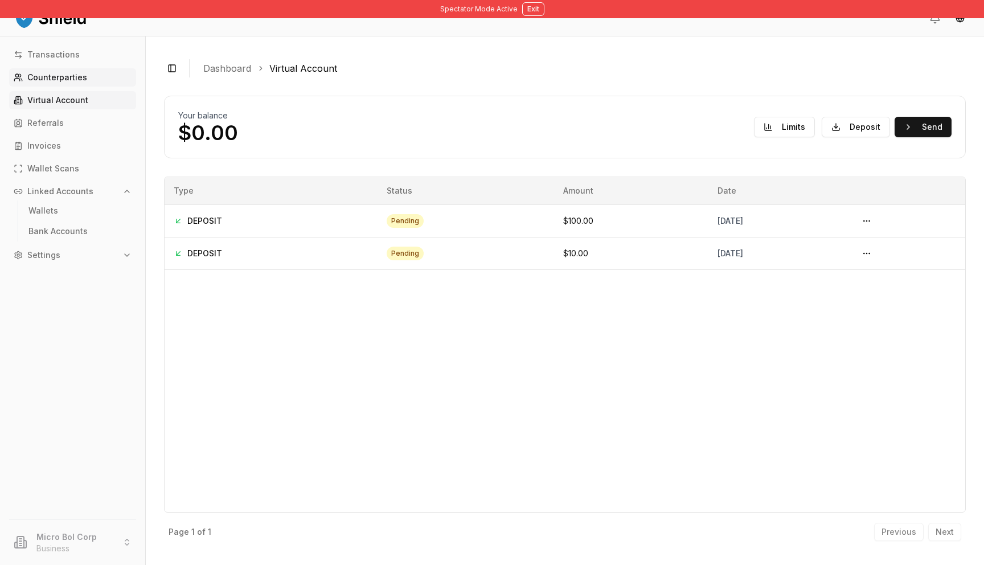
click at [68, 79] on p "Counterparties" at bounding box center [57, 77] width 60 height 8
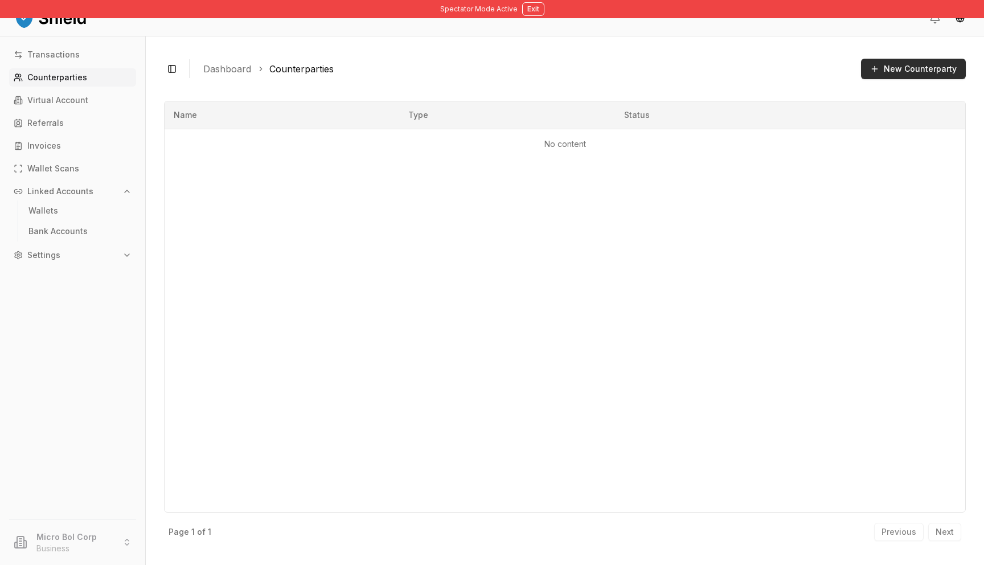
click at [878, 66] on button "New Counterparty" at bounding box center [913, 69] width 105 height 21
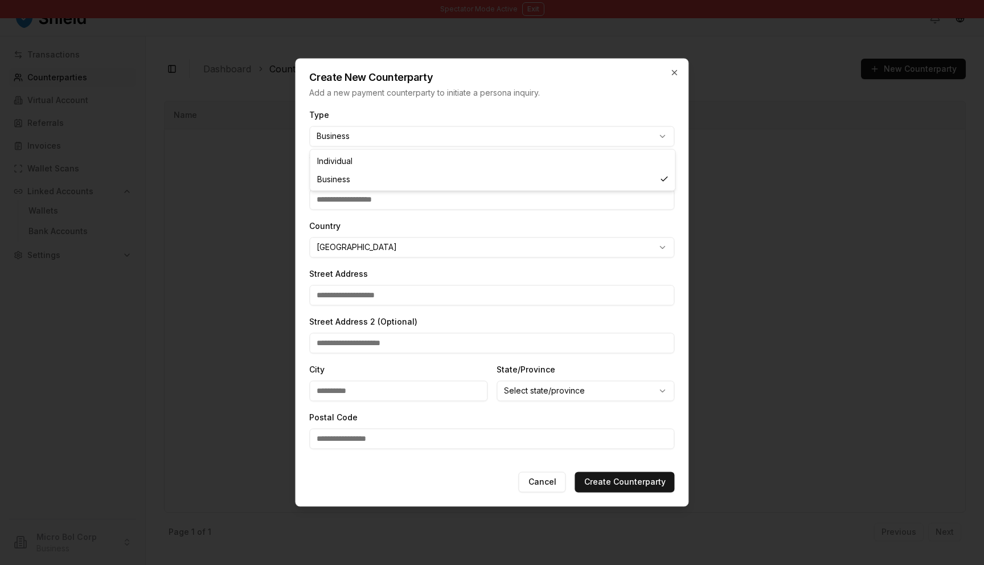
click at [325, 141] on body "**********" at bounding box center [492, 282] width 984 height 565
click at [357, 107] on body "**********" at bounding box center [492, 282] width 984 height 565
click at [341, 202] on input "Name" at bounding box center [491, 200] width 365 height 21
click at [332, 248] on body "**********" at bounding box center [492, 282] width 984 height 565
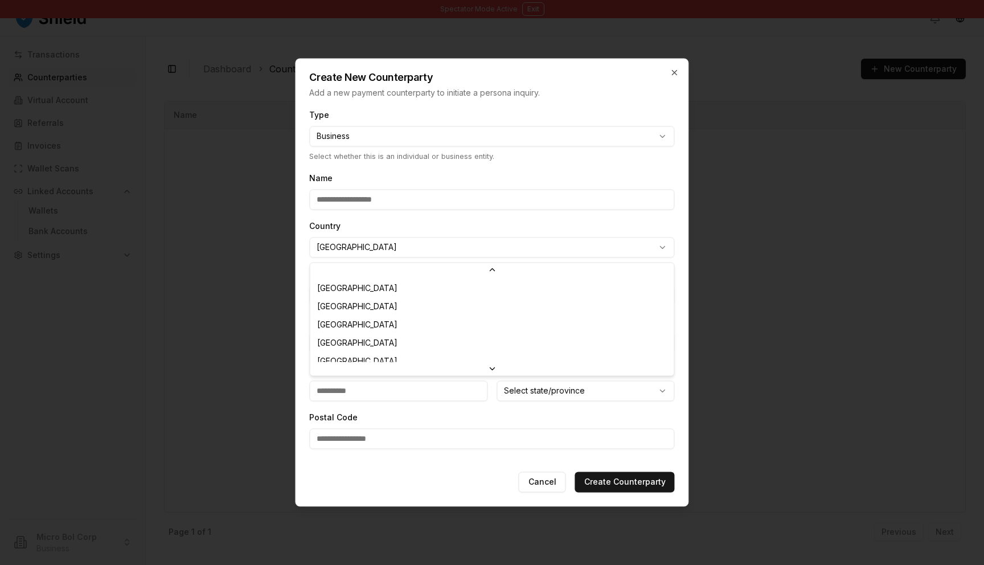
scroll to position [3344, 0]
click at [349, 233] on body "**********" at bounding box center [492, 282] width 984 height 565
click at [346, 296] on input "Street Address" at bounding box center [491, 295] width 365 height 21
click at [301, 360] on form "**********" at bounding box center [492, 307] width 392 height 398
click at [681, 77] on div "Create New Counterparty Add a new payment counterparty to initiate a persona in…" at bounding box center [492, 79] width 392 height 40
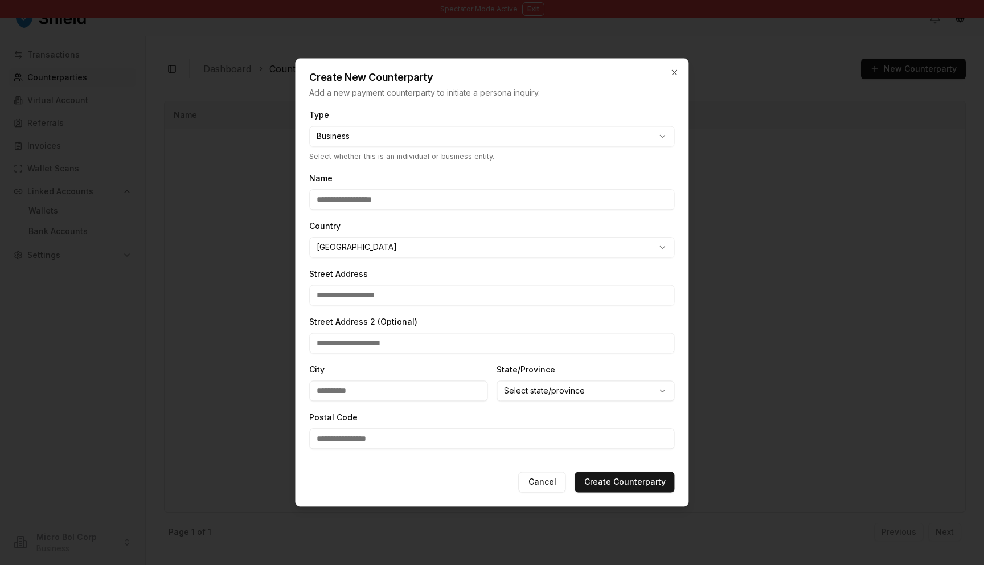
click at [668, 71] on div "Create New Counterparty Add a new payment counterparty to initiate a persona in…" at bounding box center [492, 79] width 392 height 40
click at [674, 72] on icon "button" at bounding box center [675, 72] width 5 height 5
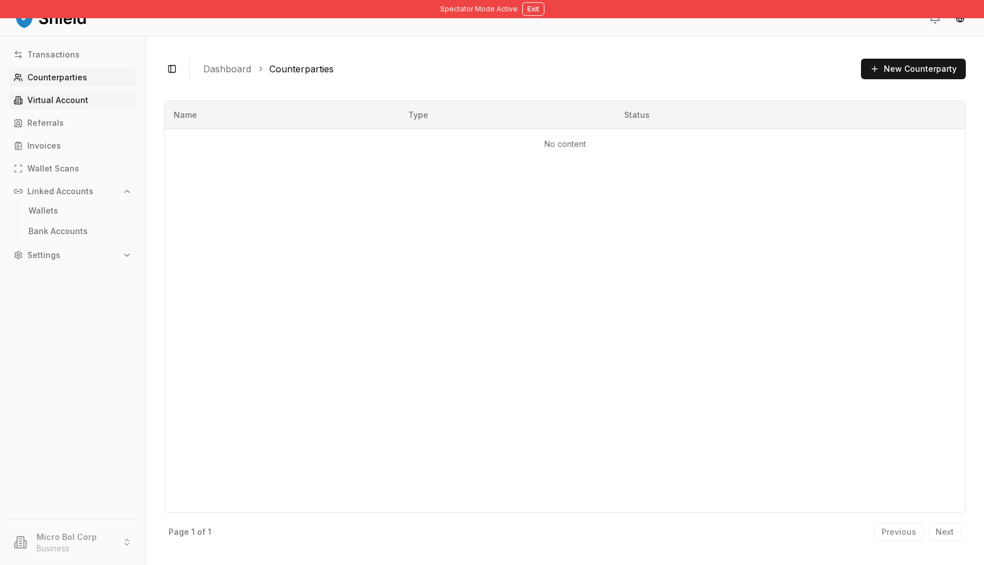
click at [85, 102] on p "Virtual Account" at bounding box center [57, 100] width 61 height 8
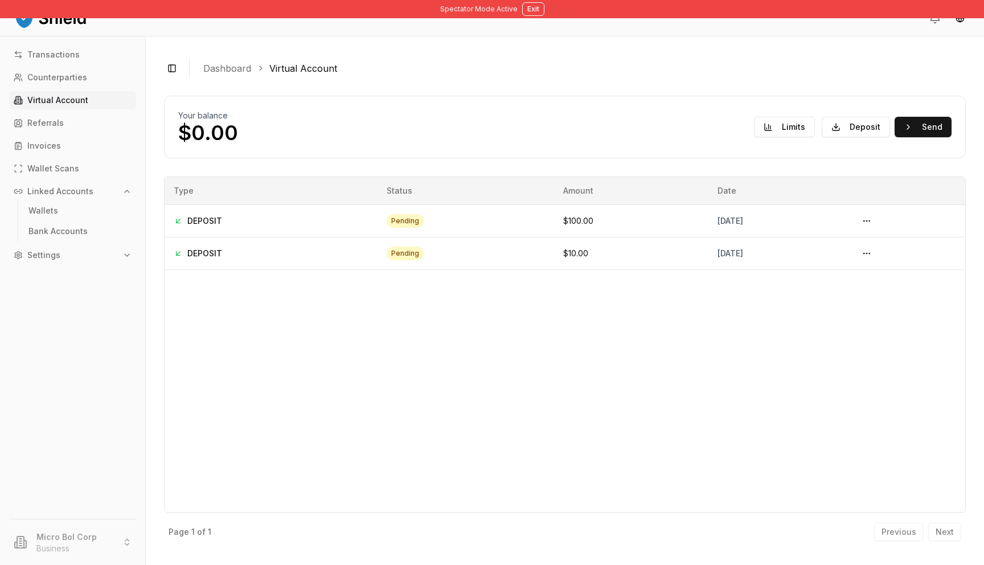
click at [414, 116] on div "Your balance $0.00 Limits Deposit Send" at bounding box center [565, 127] width 774 height 34
